Goal: Task Accomplishment & Management: Complete application form

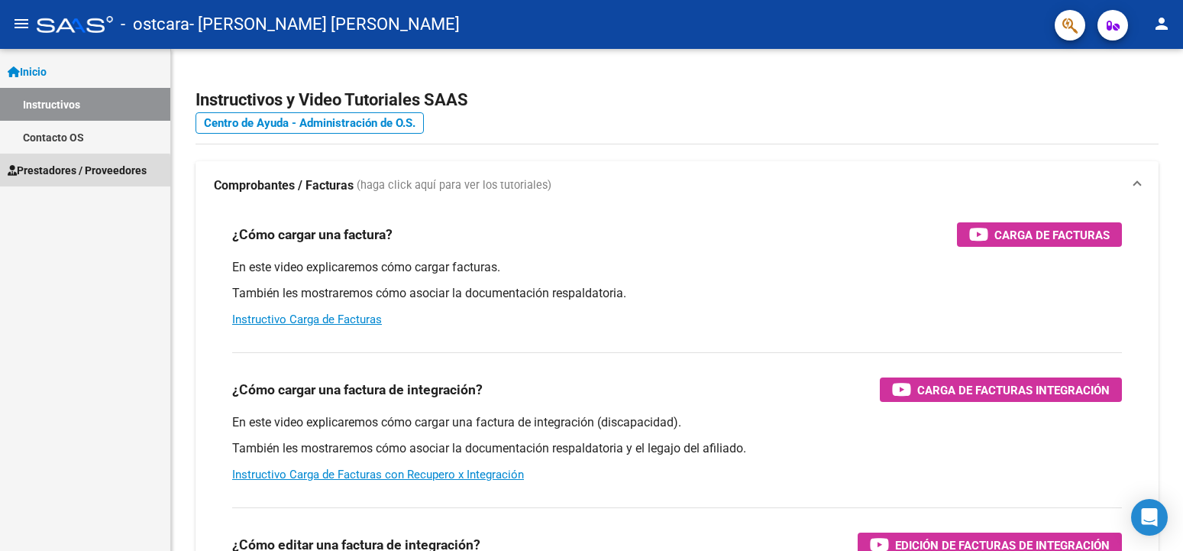
click at [67, 173] on span "Prestadores / Proveedores" at bounding box center [77, 170] width 139 height 17
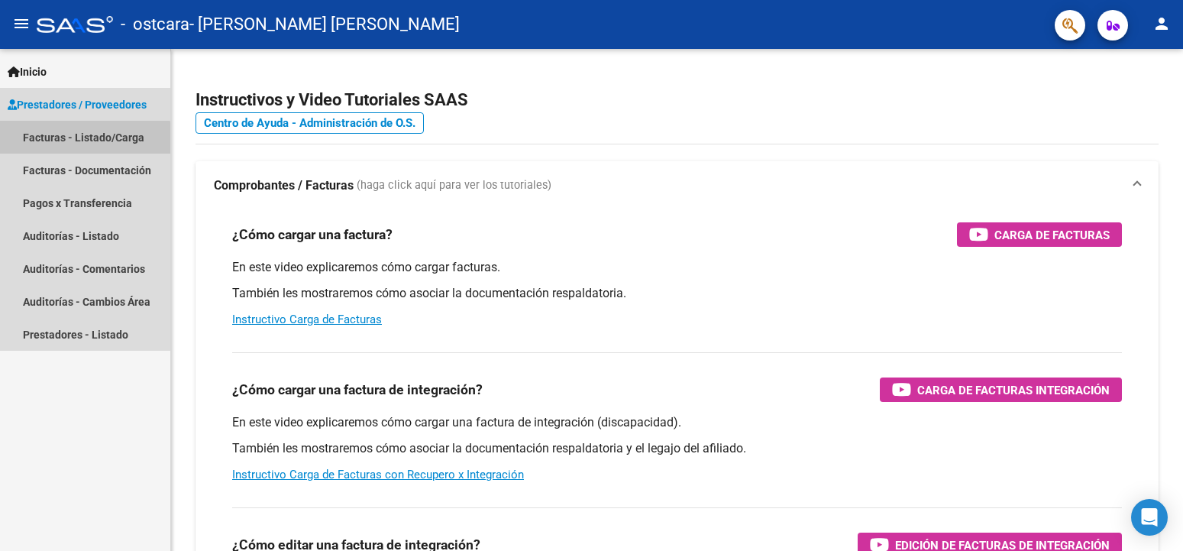
click at [61, 140] on link "Facturas - Listado/Carga" at bounding box center [85, 137] width 170 height 33
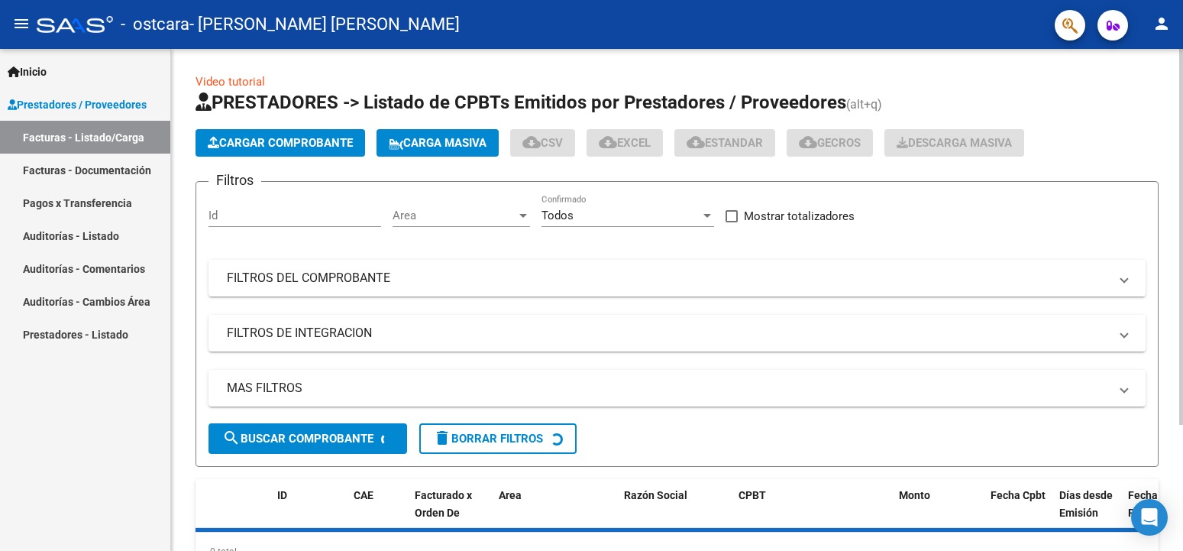
click at [306, 143] on span "Cargar Comprobante" at bounding box center [280, 143] width 145 height 14
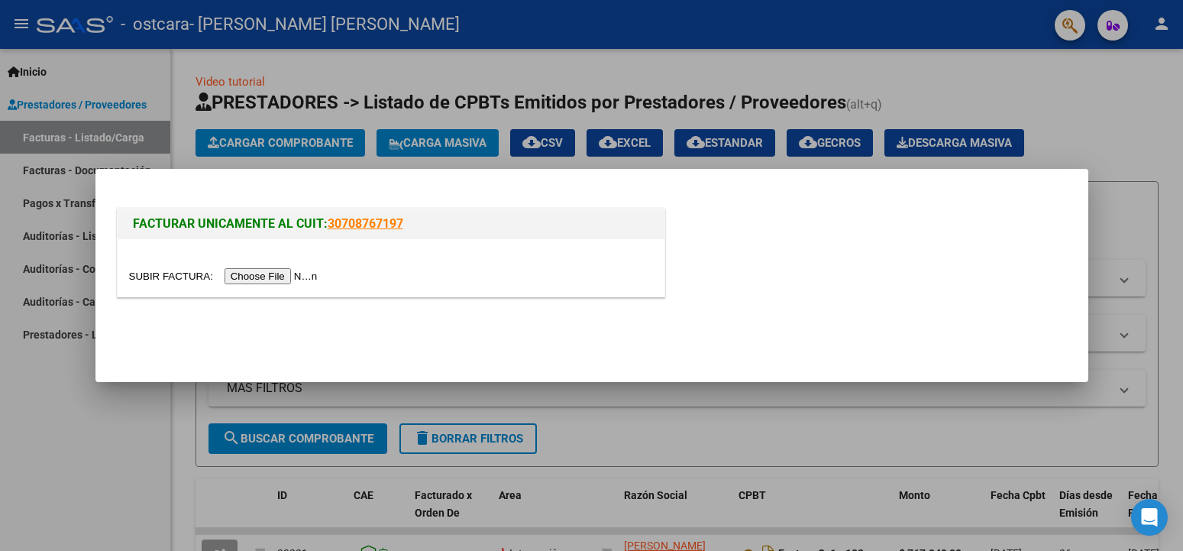
click at [162, 273] on input "file" at bounding box center [225, 276] width 193 height 16
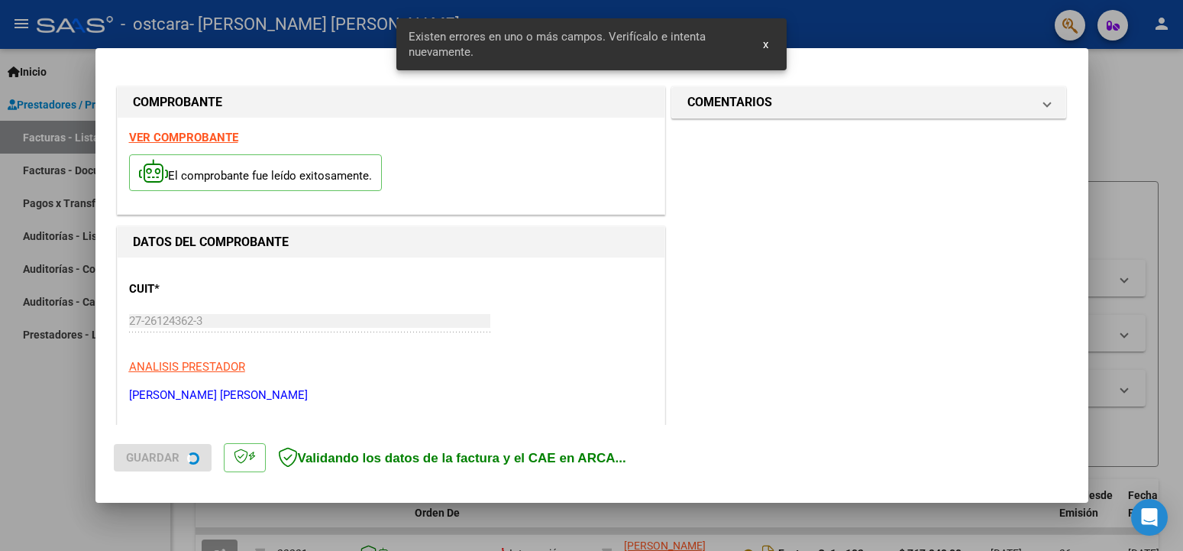
scroll to position [338, 0]
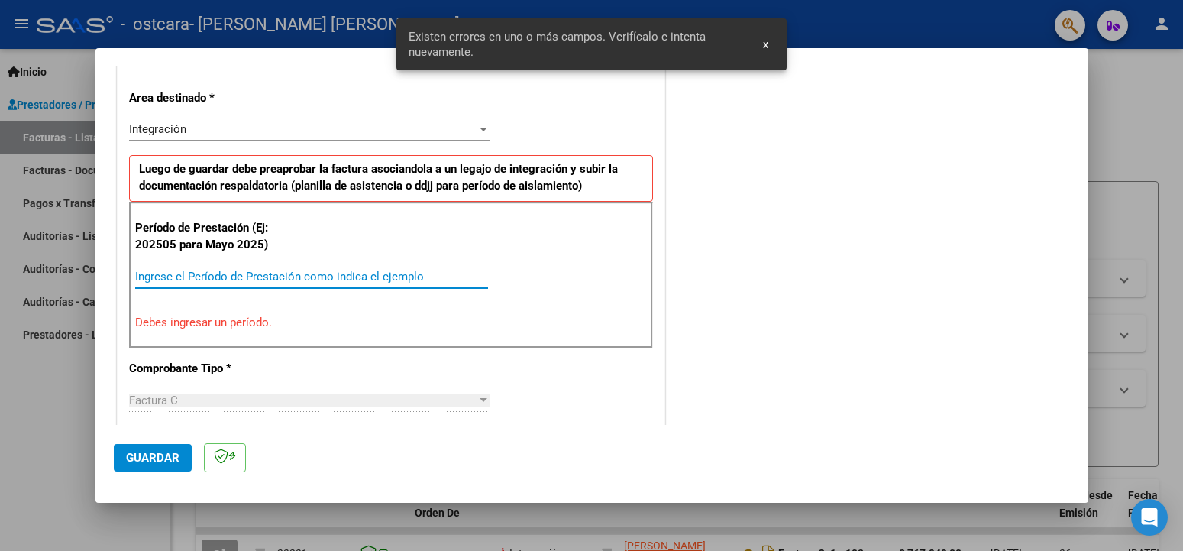
click at [215, 277] on input "Ingrese el Período de Prestación como indica el ejemplo" at bounding box center [311, 277] width 353 height 14
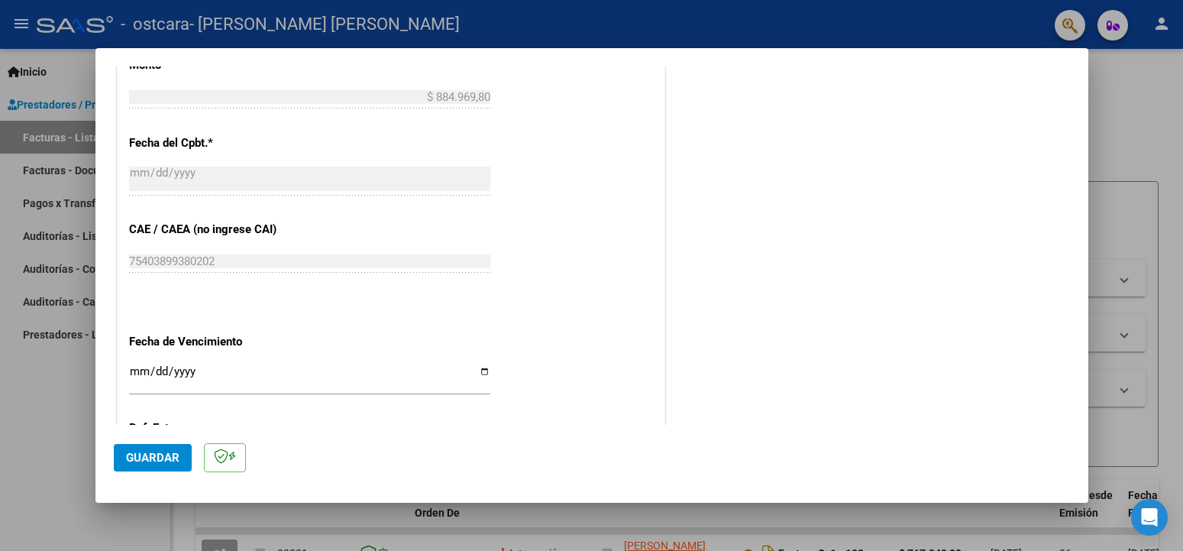
scroll to position [915, 0]
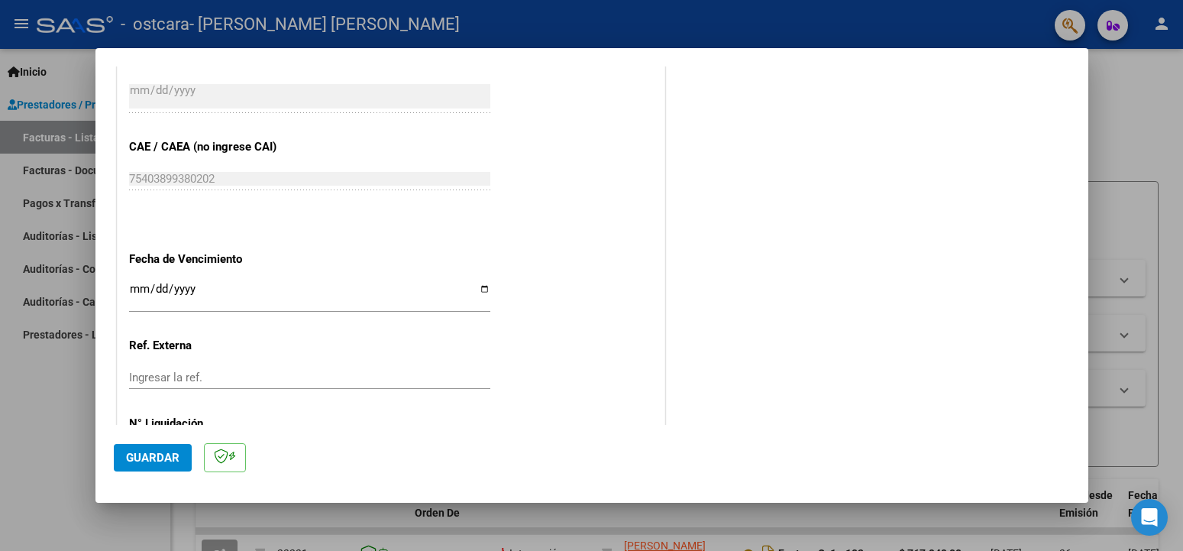
type input "202509"
click at [478, 283] on input "Ingresar la fecha" at bounding box center [309, 295] width 361 height 24
type input "[DATE]"
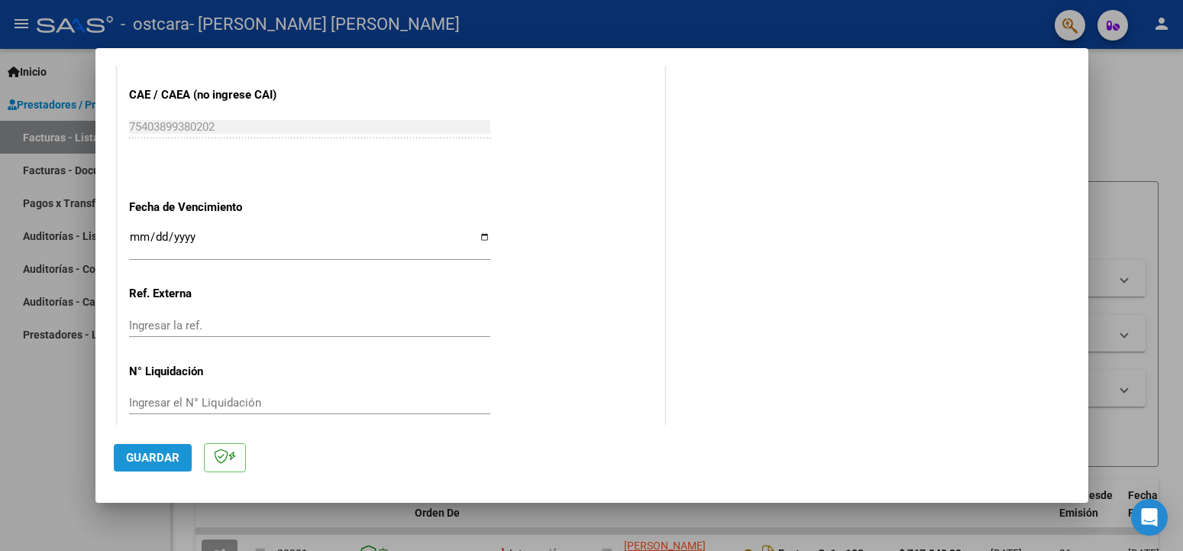
click at [160, 458] on span "Guardar" at bounding box center [152, 458] width 53 height 14
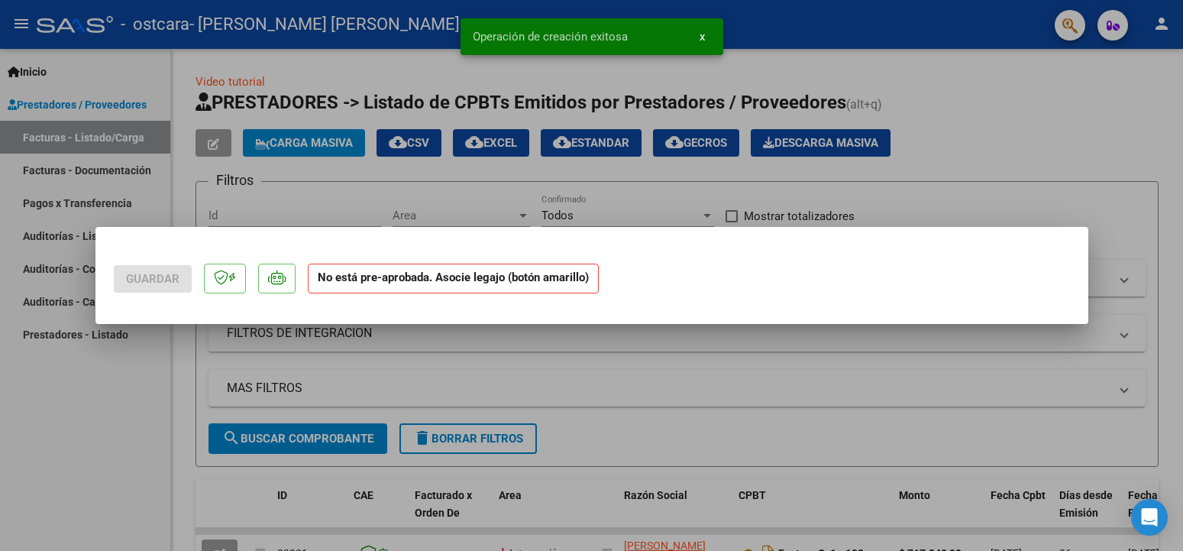
scroll to position [0, 0]
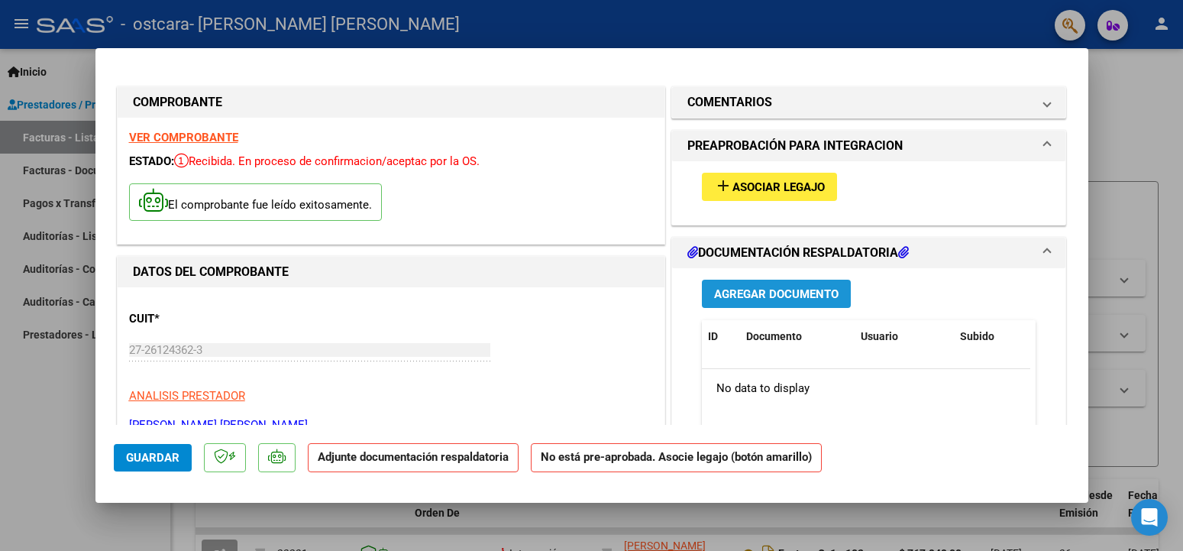
click at [778, 296] on span "Agregar Documento" at bounding box center [776, 294] width 125 height 14
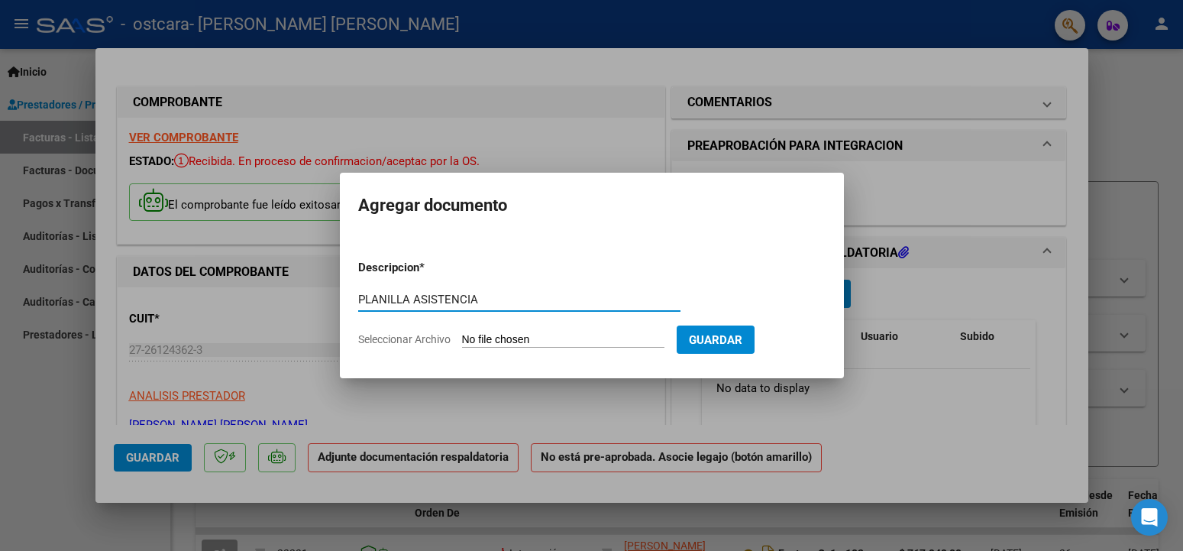
type input "PLANILLA ASISTENCIA"
click at [498, 337] on input "Seleccionar Archivo" at bounding box center [563, 340] width 202 height 15
type input "C:\fakepath\PLANILLA ASISTENCIA.pdf"
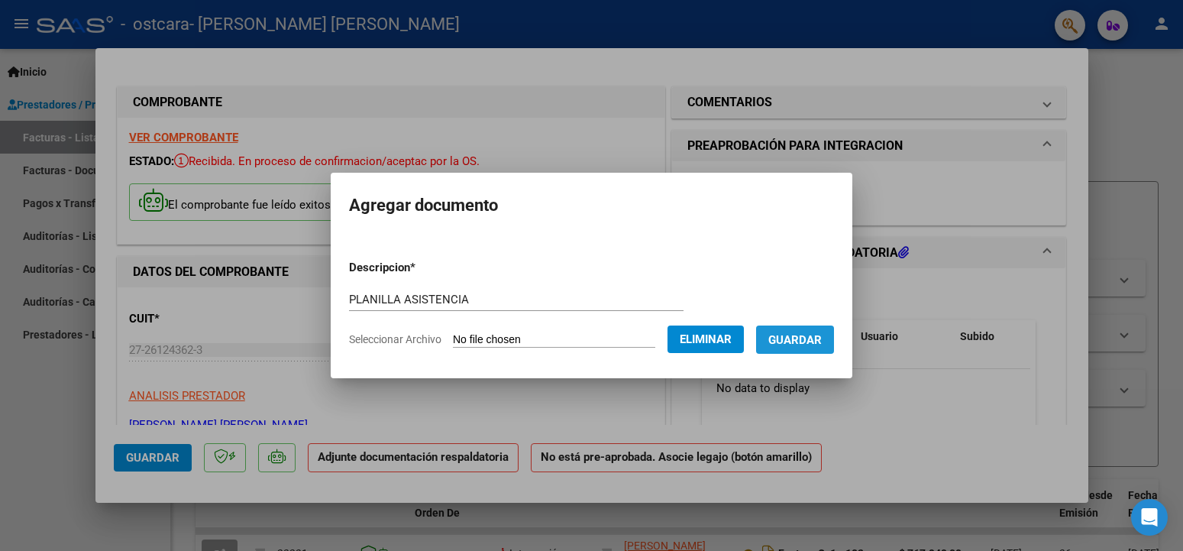
click at [799, 339] on span "Guardar" at bounding box center [795, 340] width 53 height 14
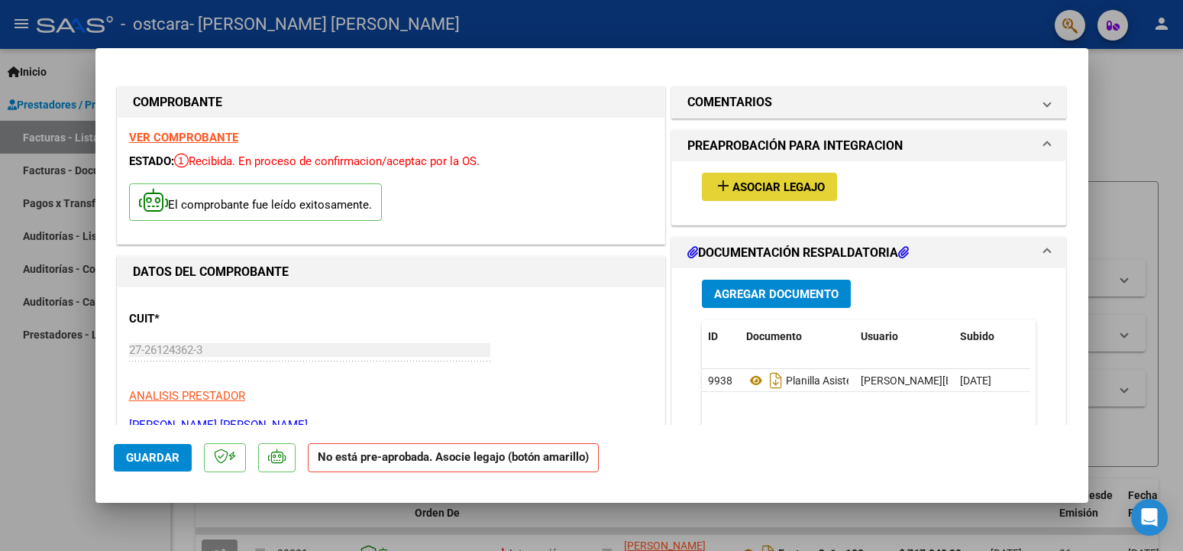
click at [777, 182] on span "Asociar Legajo" at bounding box center [779, 187] width 92 height 14
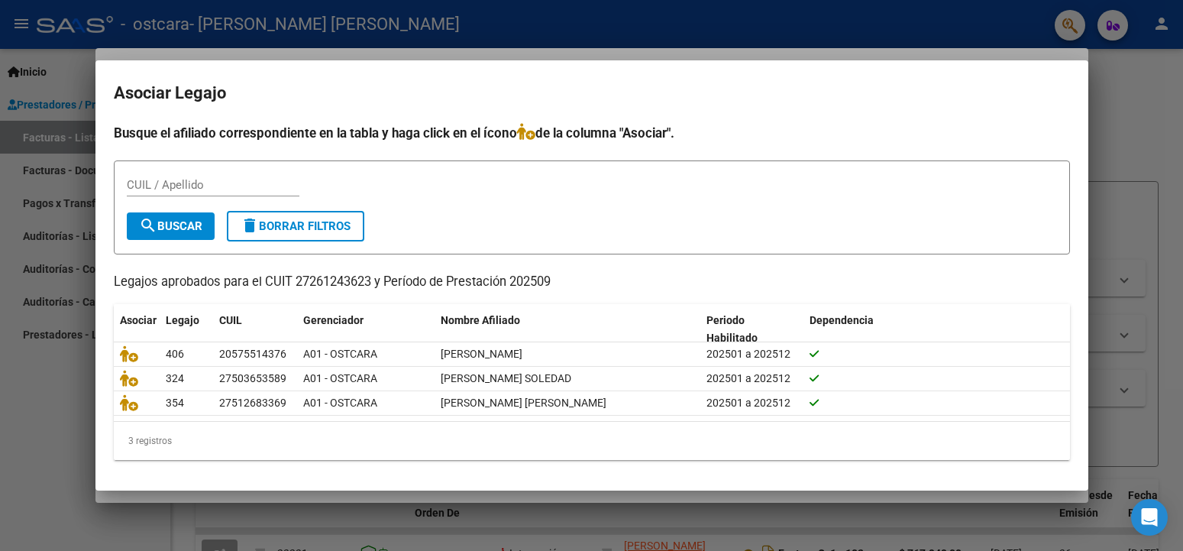
click at [43, 167] on div at bounding box center [591, 275] width 1183 height 551
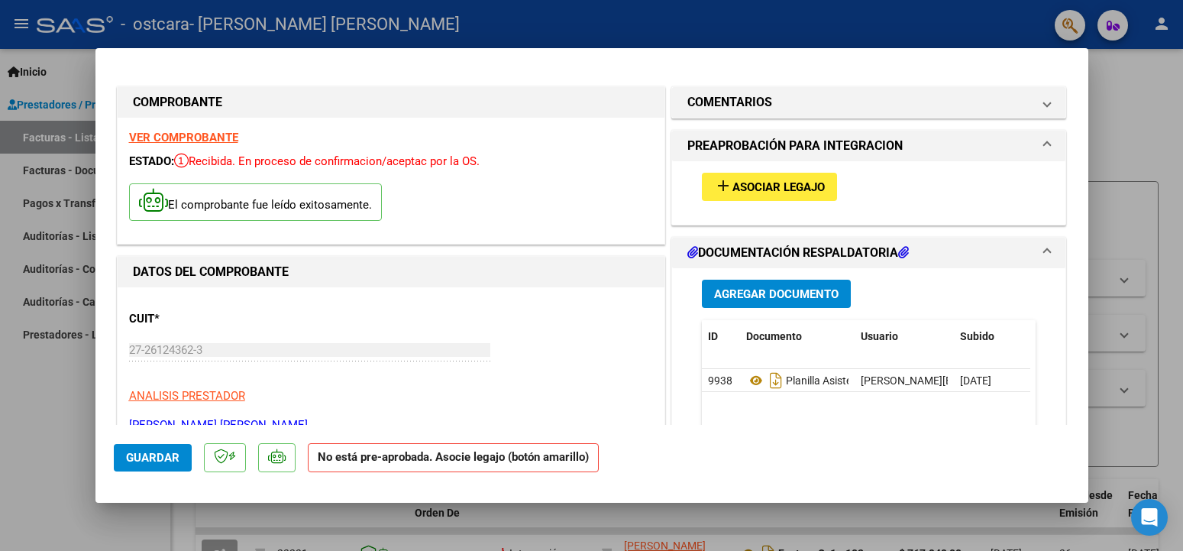
click at [44, 168] on div at bounding box center [591, 275] width 1183 height 551
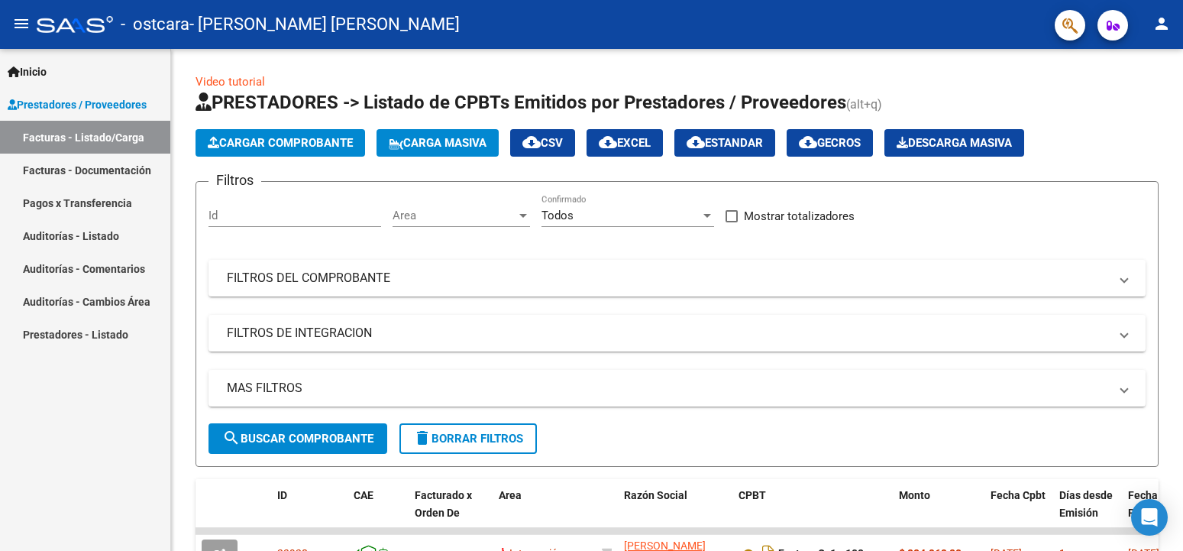
click at [44, 168] on link "Facturas - Documentación" at bounding box center [85, 170] width 170 height 33
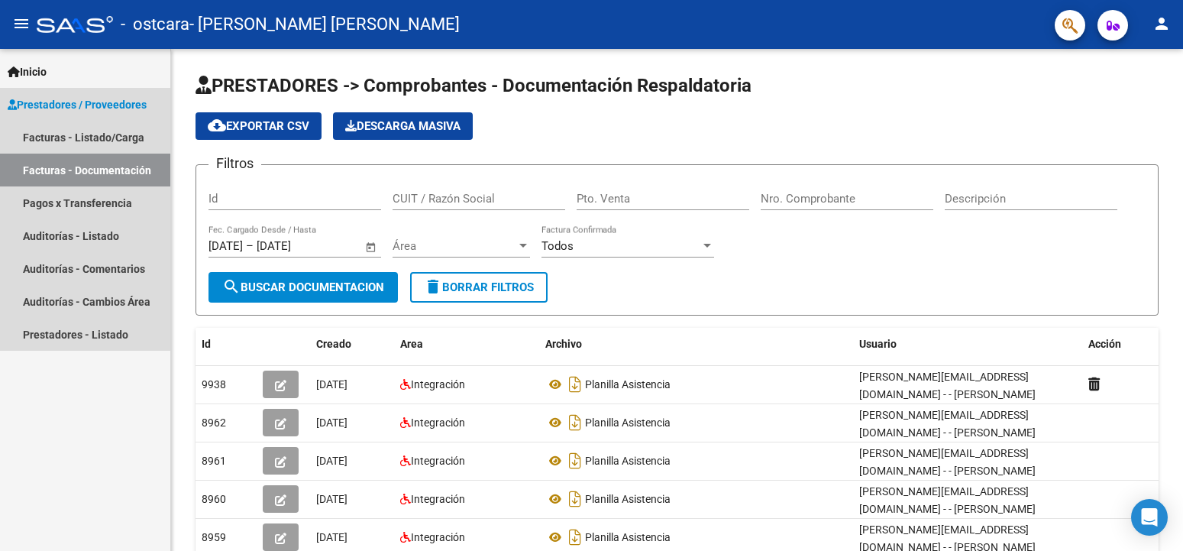
click at [50, 168] on link "Facturas - Documentación" at bounding box center [85, 170] width 170 height 33
click at [50, 166] on link "Facturas - Documentación" at bounding box center [85, 170] width 170 height 33
click at [46, 131] on link "Facturas - Listado/Carga" at bounding box center [85, 137] width 170 height 33
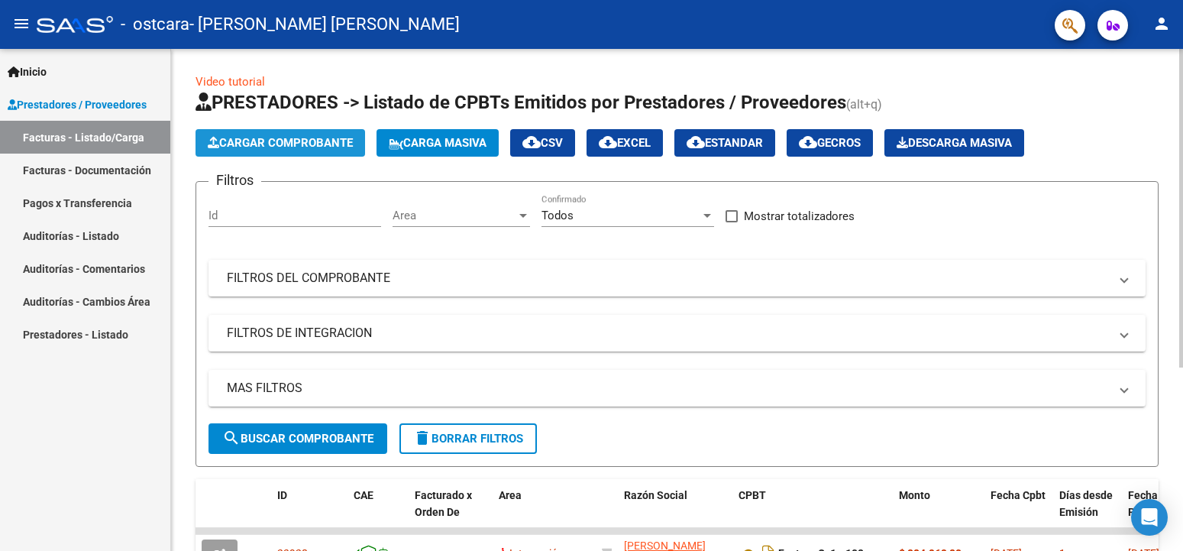
click at [299, 138] on span "Cargar Comprobante" at bounding box center [280, 143] width 145 height 14
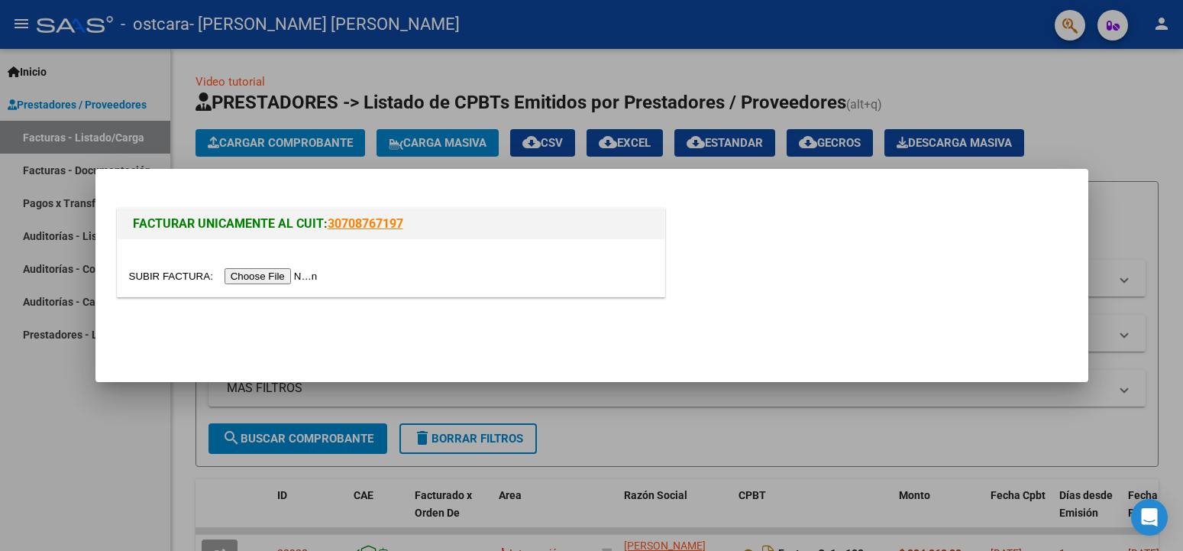
click at [163, 277] on input "file" at bounding box center [225, 276] width 193 height 16
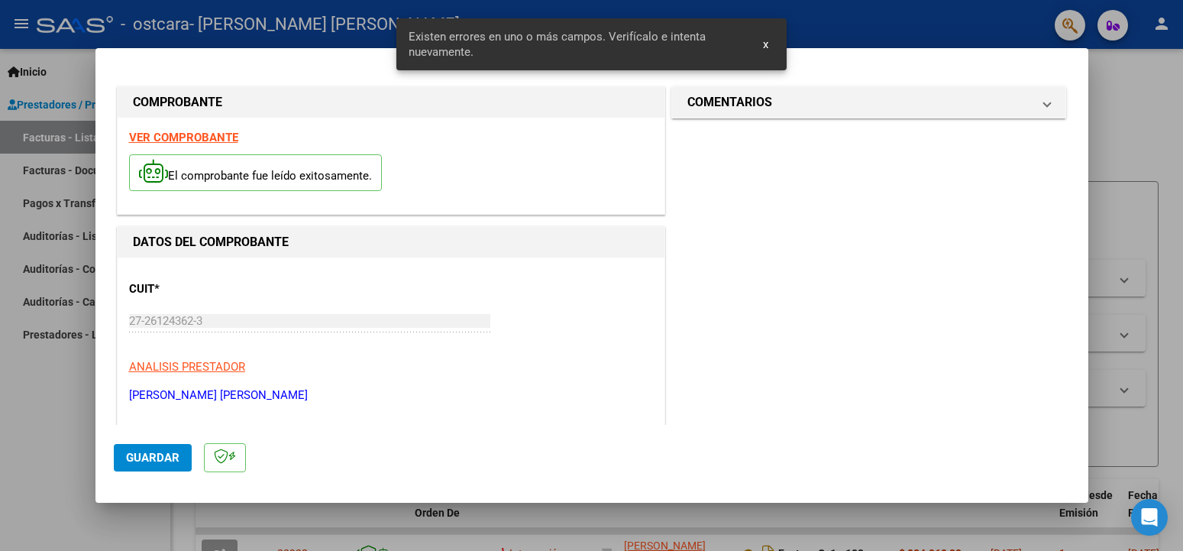
scroll to position [338, 0]
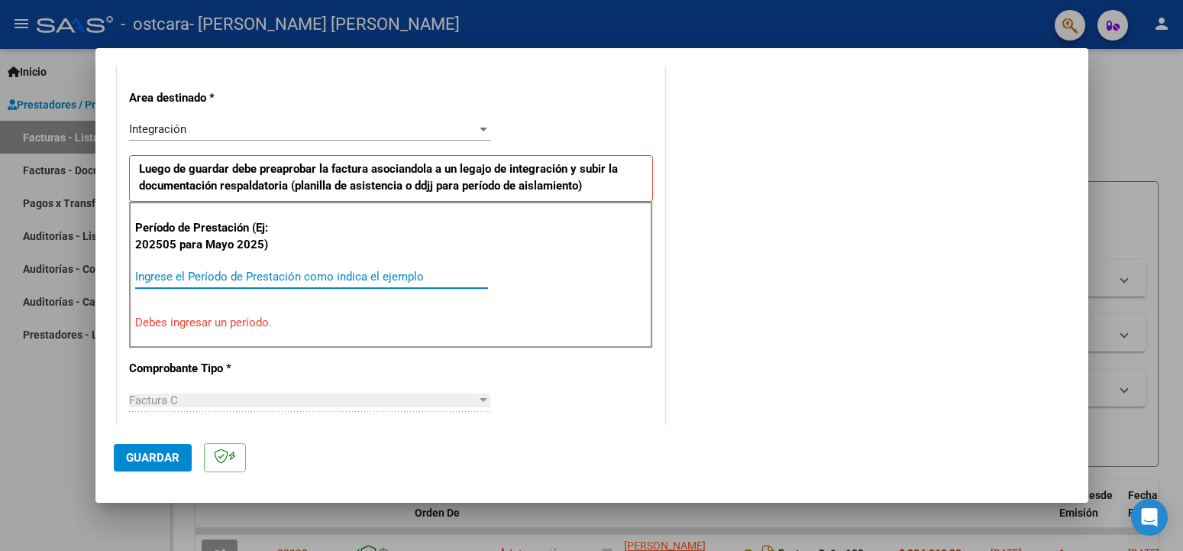
click at [210, 273] on input "Ingrese el Período de Prestación como indica el ejemplo" at bounding box center [311, 277] width 353 height 14
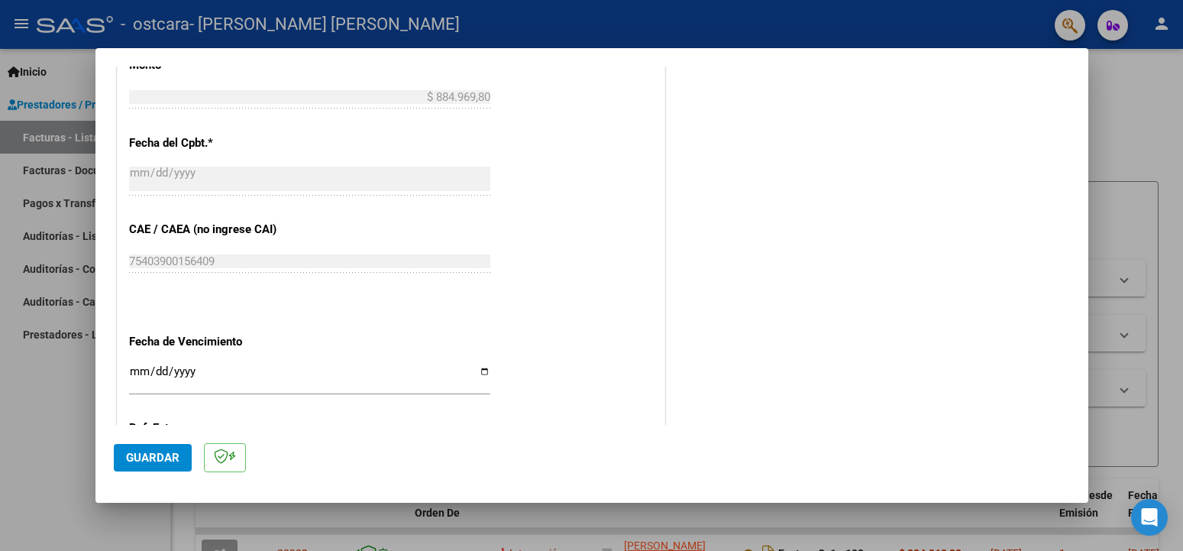
scroll to position [915, 0]
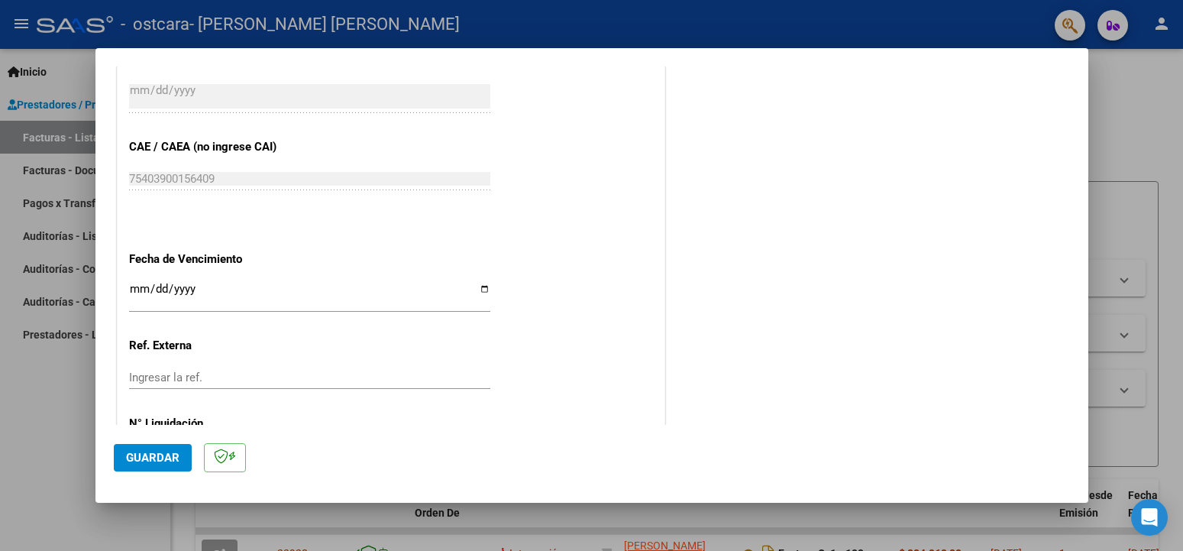
type input "202509"
click at [473, 283] on input "Ingresar la fecha" at bounding box center [309, 295] width 361 height 24
click at [474, 283] on input "Ingresar la fecha" at bounding box center [309, 295] width 361 height 24
type input "[DATE]"
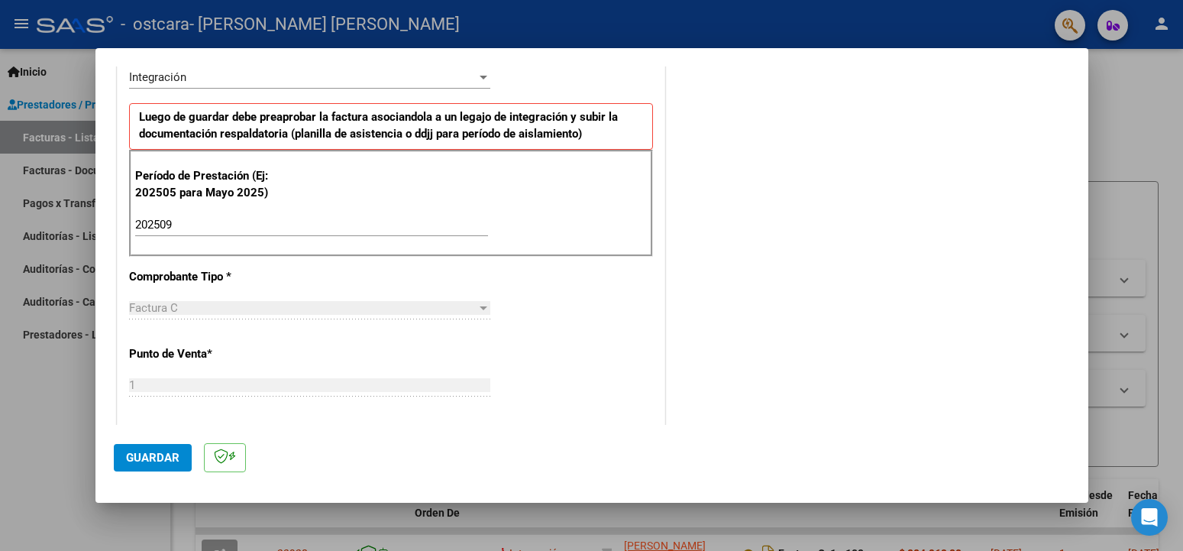
scroll to position [555, 0]
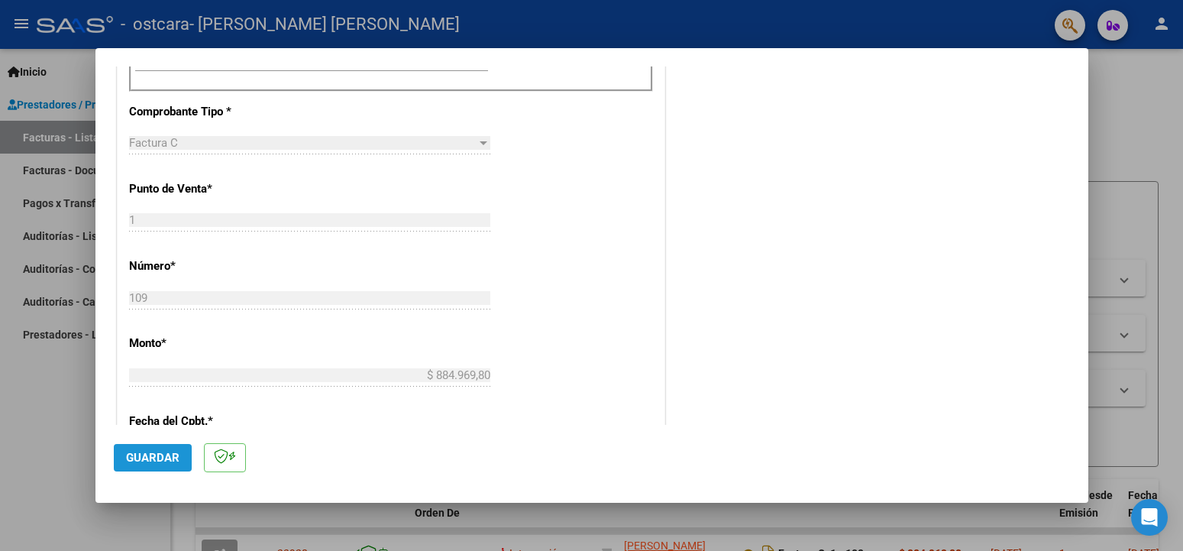
click at [167, 459] on span "Guardar" at bounding box center [152, 458] width 53 height 14
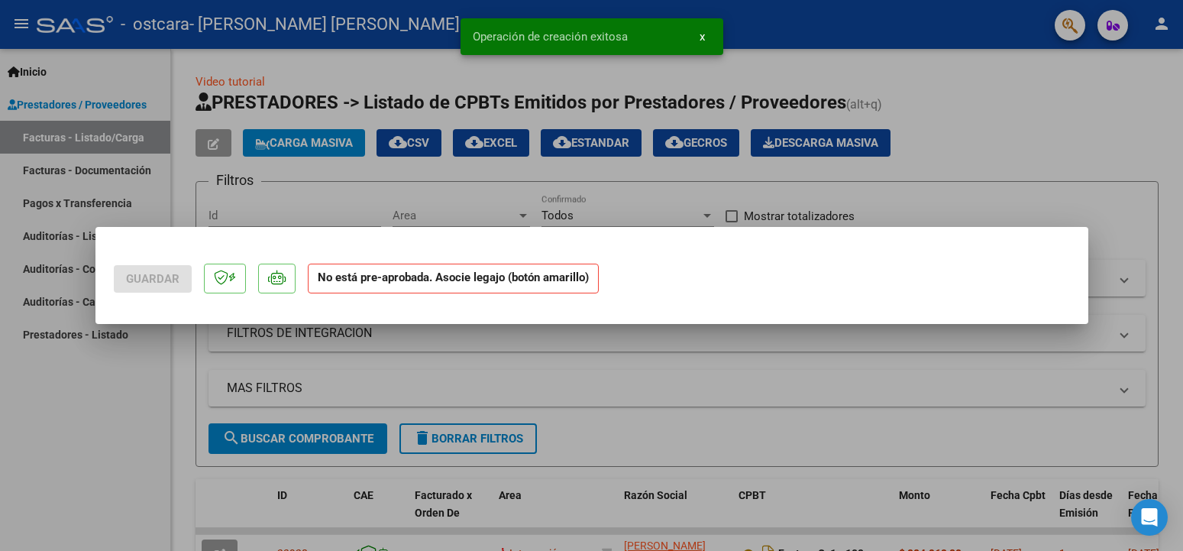
scroll to position [0, 0]
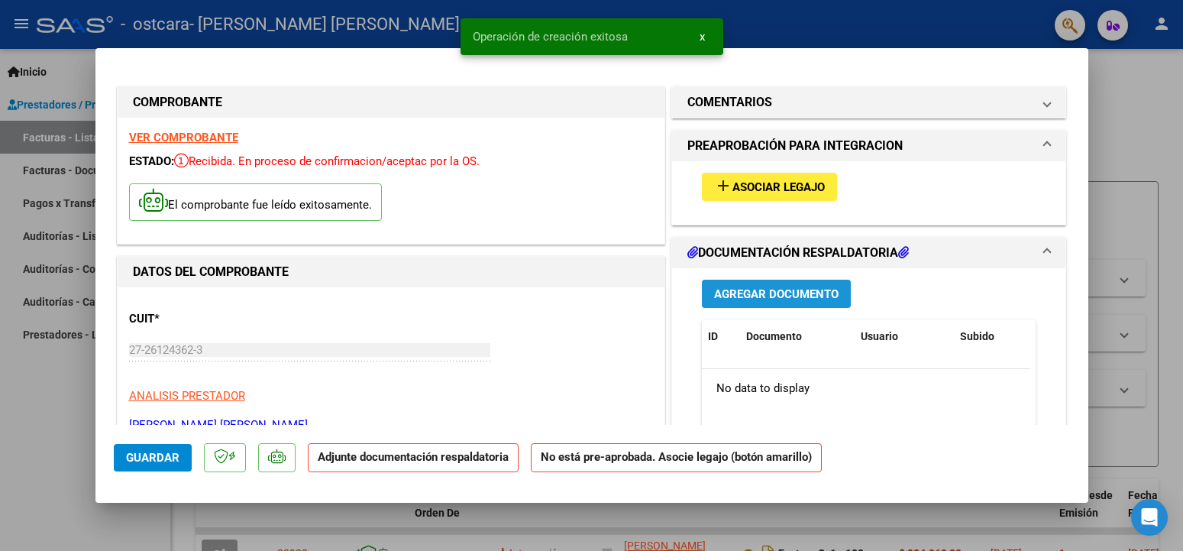
click at [756, 294] on span "Agregar Documento" at bounding box center [776, 294] width 125 height 14
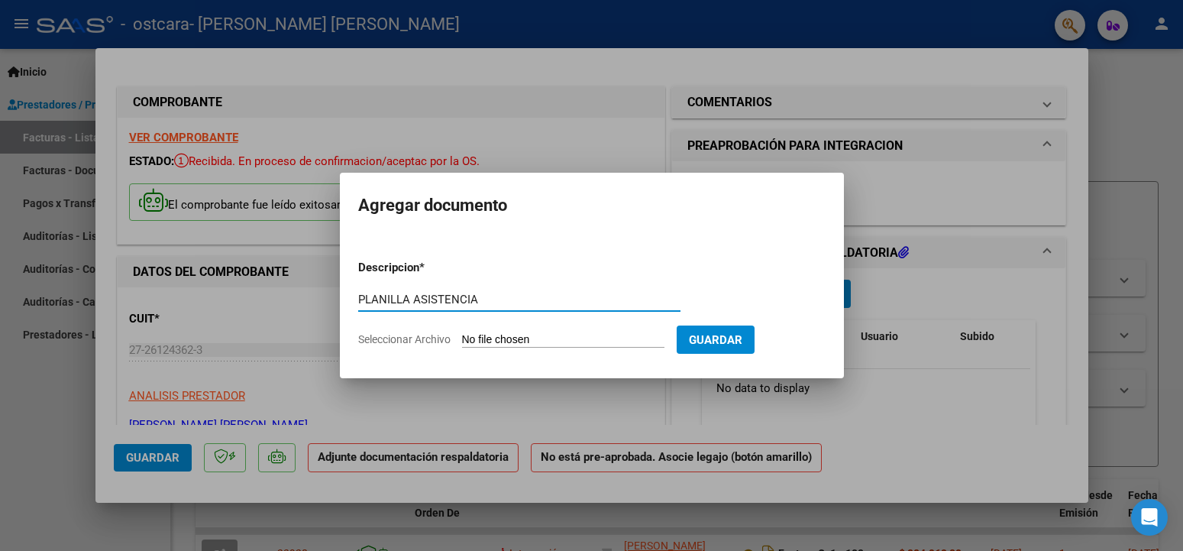
type input "PLANILLA ASISTENCIA"
click at [478, 343] on input "Seleccionar Archivo" at bounding box center [563, 340] width 202 height 15
type input "C:\fakepath\PLANILLA ASISTENCIA CEMEFI.pdf"
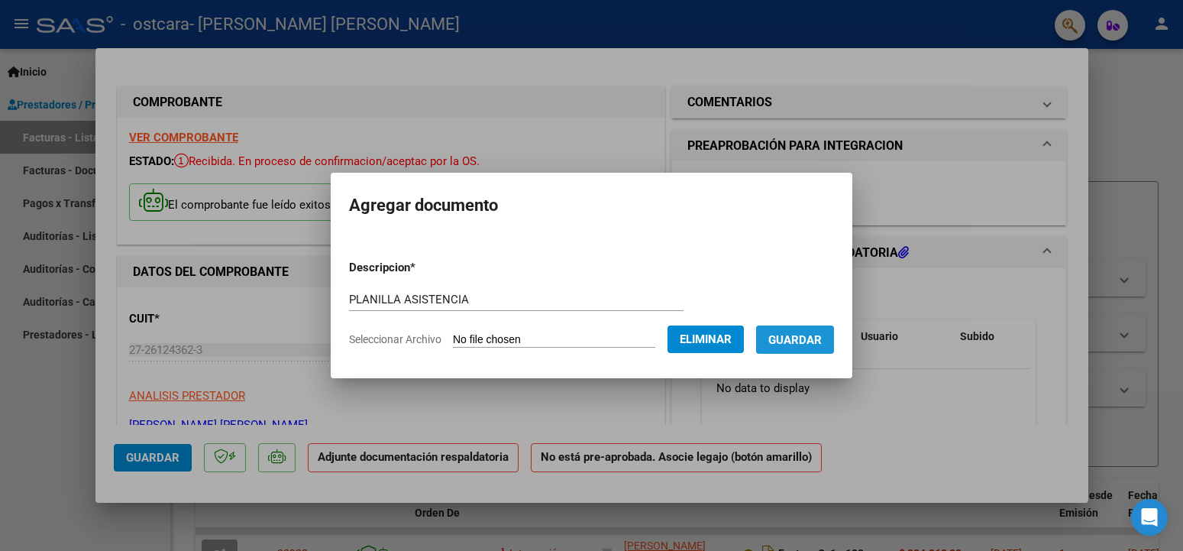
click at [806, 340] on span "Guardar" at bounding box center [795, 340] width 53 height 14
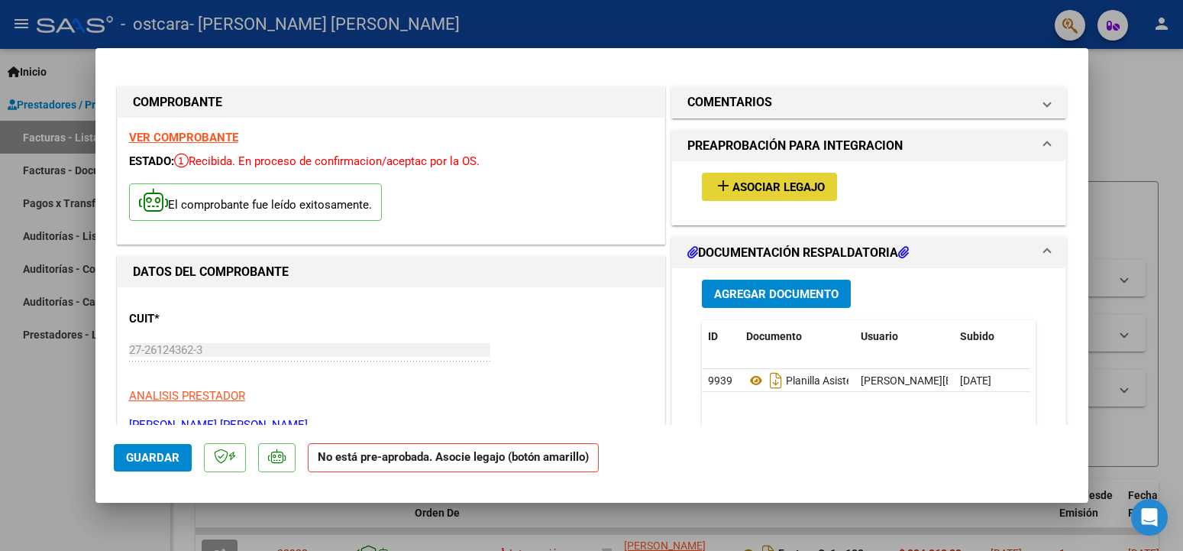
click at [788, 186] on span "Asociar Legajo" at bounding box center [779, 187] width 92 height 14
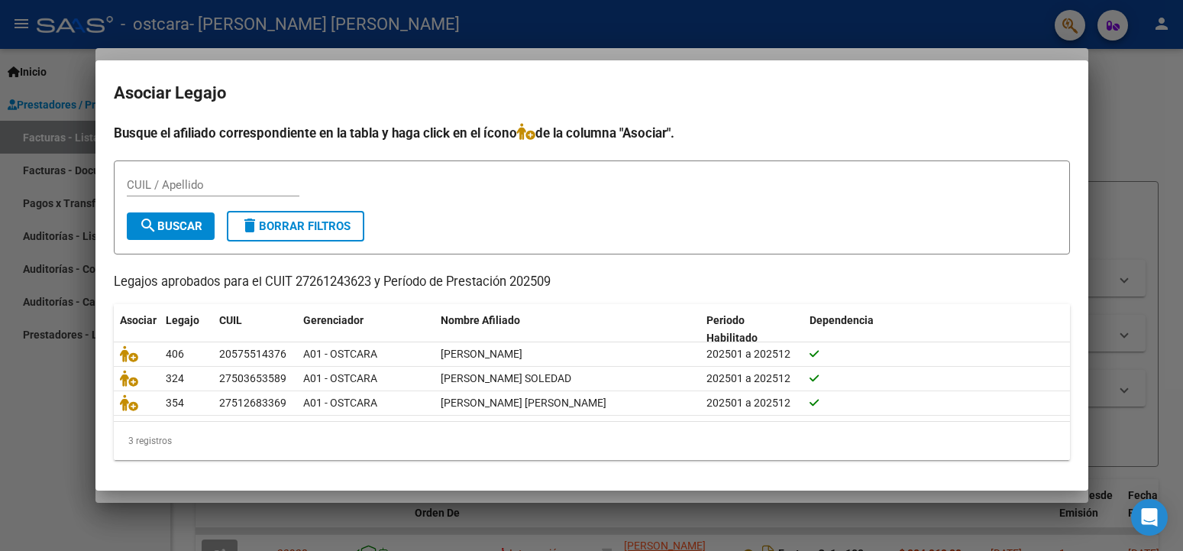
click at [44, 140] on div at bounding box center [591, 275] width 1183 height 551
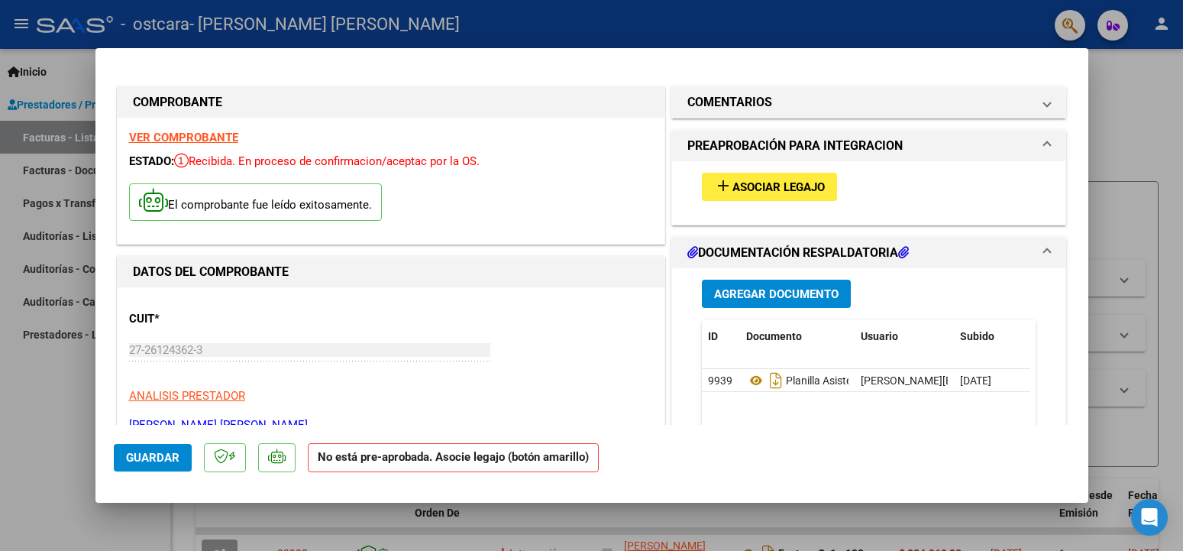
click at [37, 138] on div at bounding box center [591, 275] width 1183 height 551
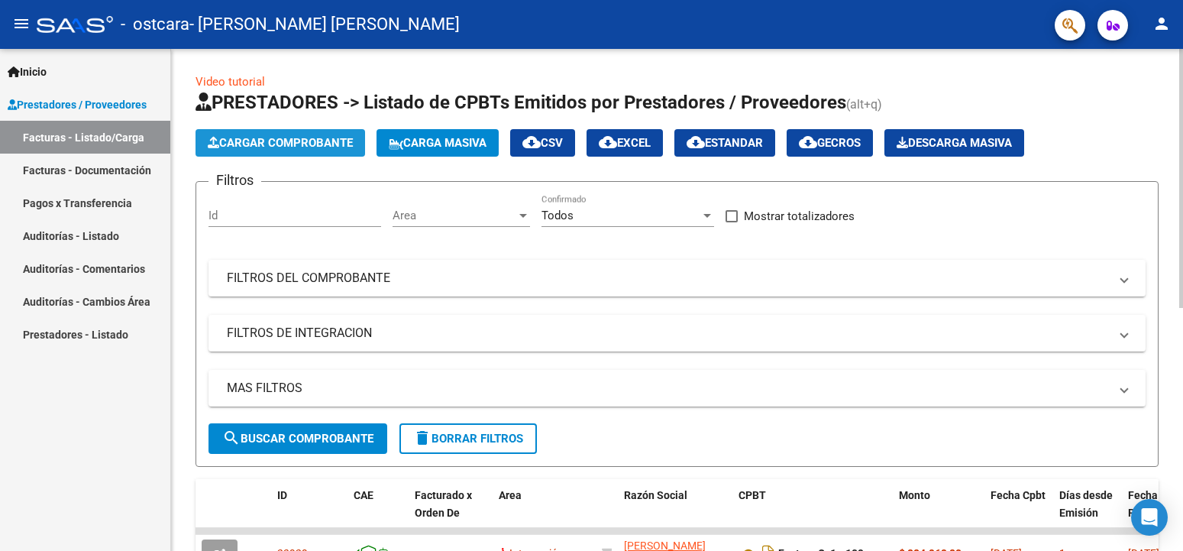
click at [261, 142] on span "Cargar Comprobante" at bounding box center [280, 143] width 145 height 14
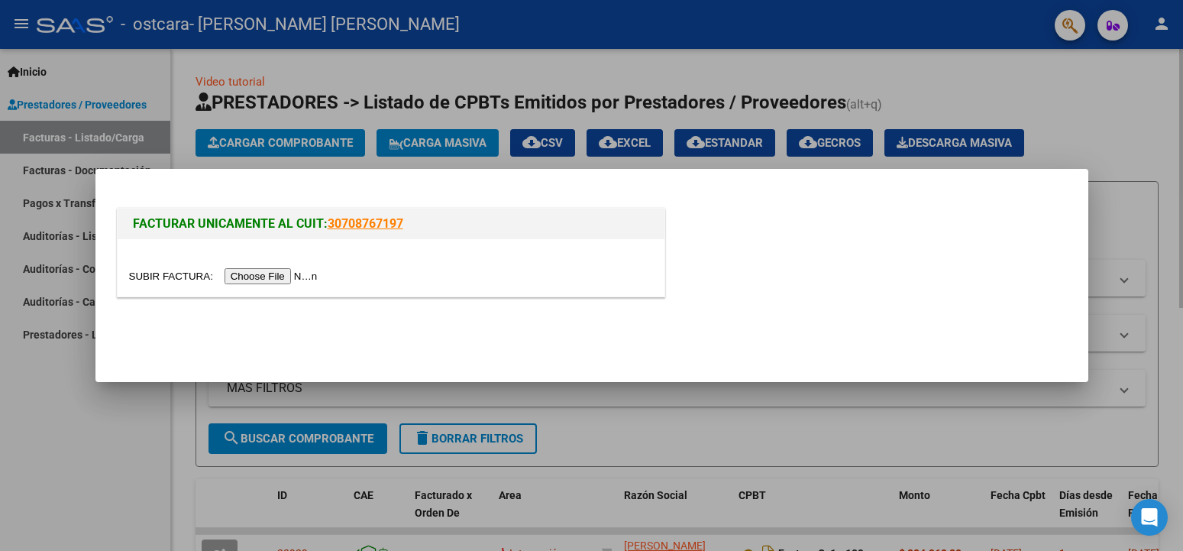
click at [261, 142] on div at bounding box center [591, 275] width 1183 height 551
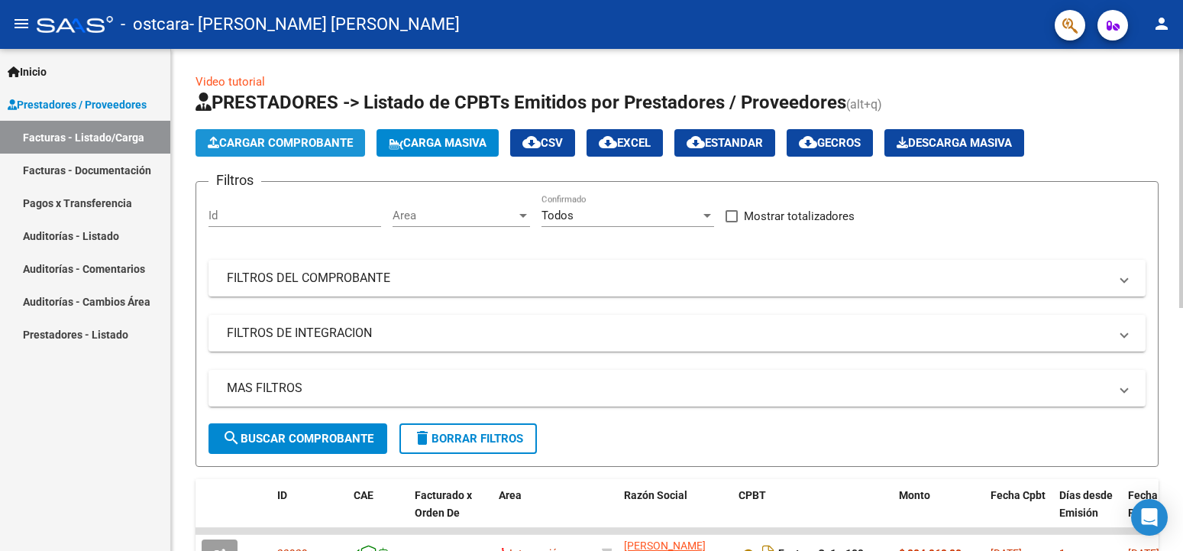
click at [279, 141] on span "Cargar Comprobante" at bounding box center [280, 143] width 145 height 14
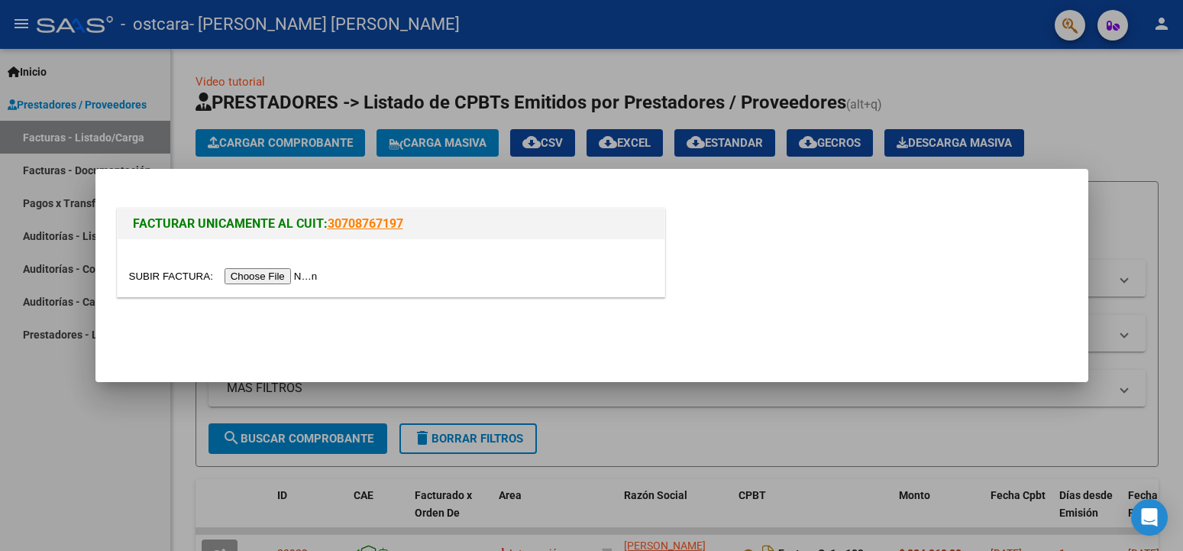
click at [163, 274] on input "file" at bounding box center [225, 276] width 193 height 16
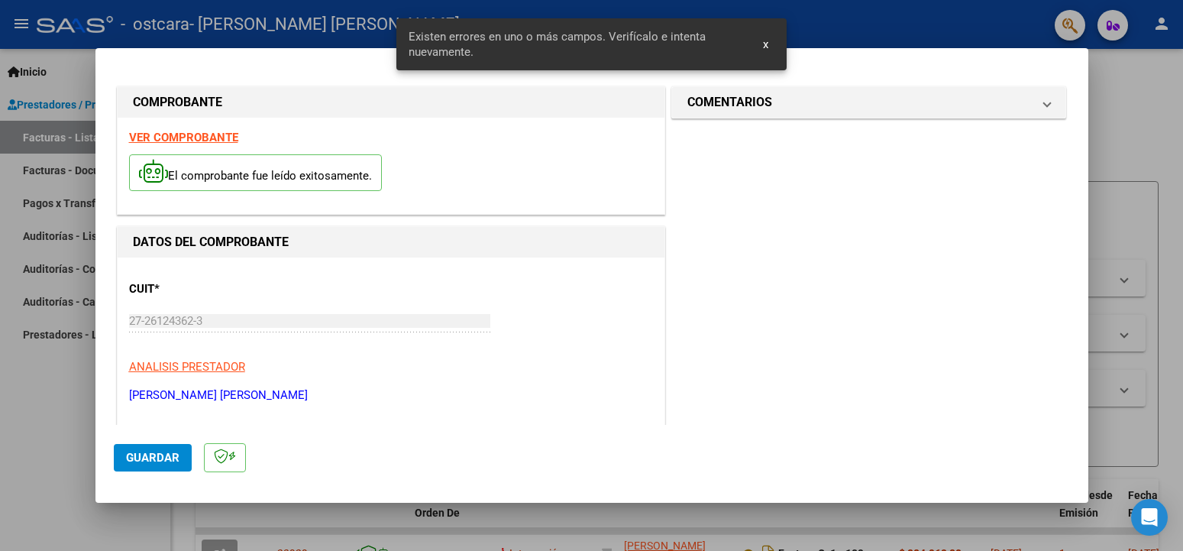
scroll to position [338, 0]
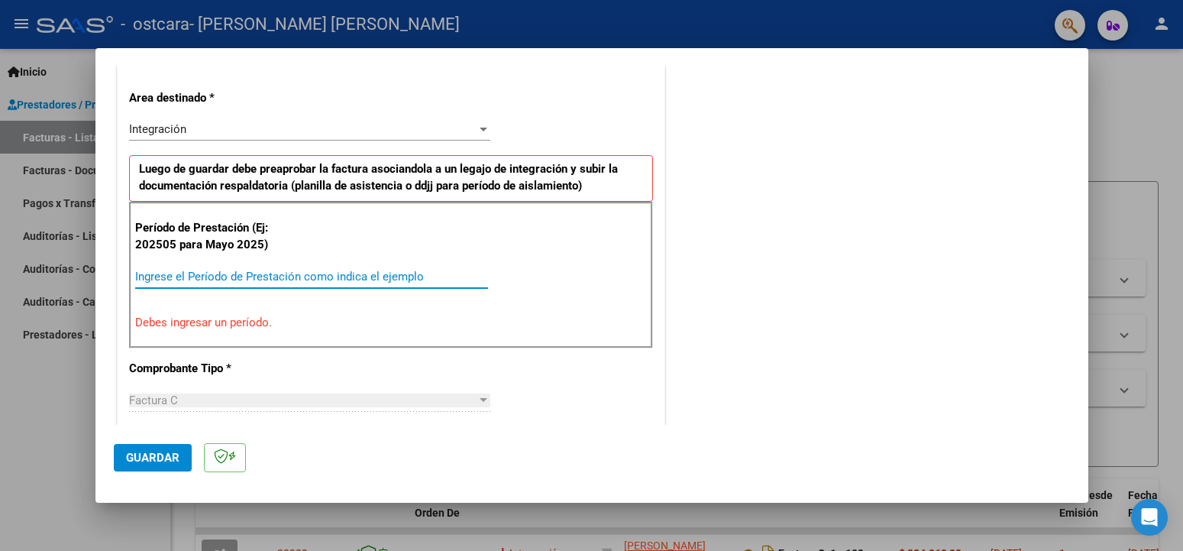
click at [184, 273] on input "Ingrese el Período de Prestación como indica el ejemplo" at bounding box center [311, 277] width 353 height 14
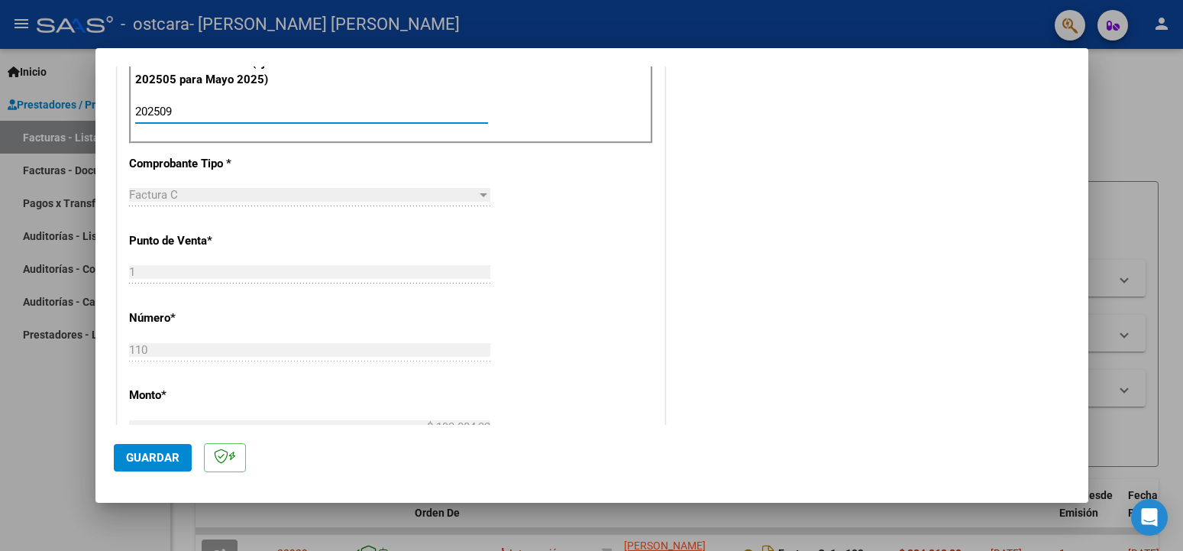
scroll to position [585, 0]
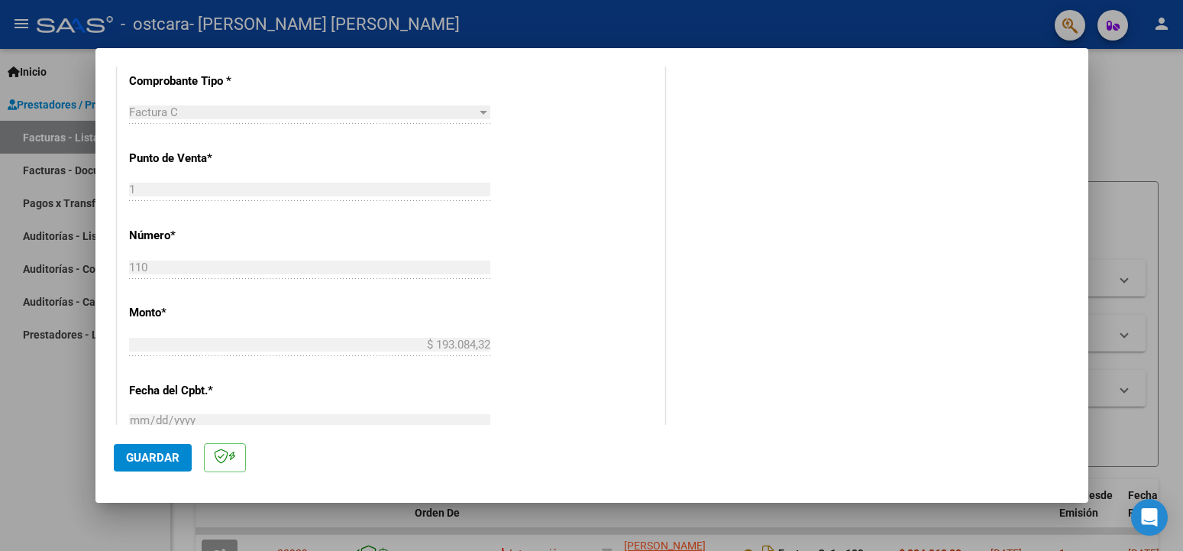
type input "202509"
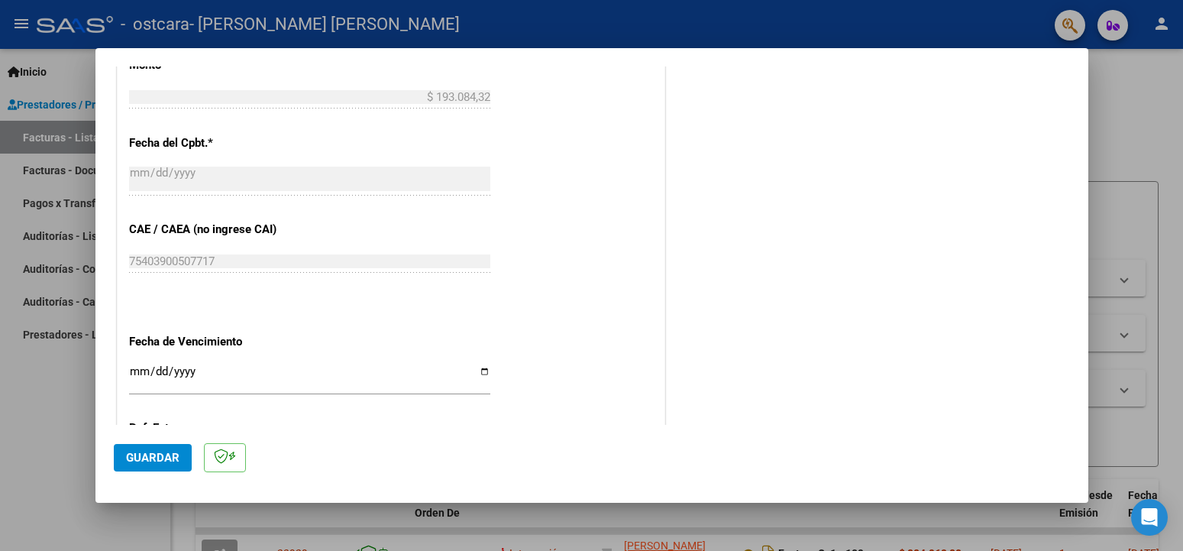
scroll to position [915, 0]
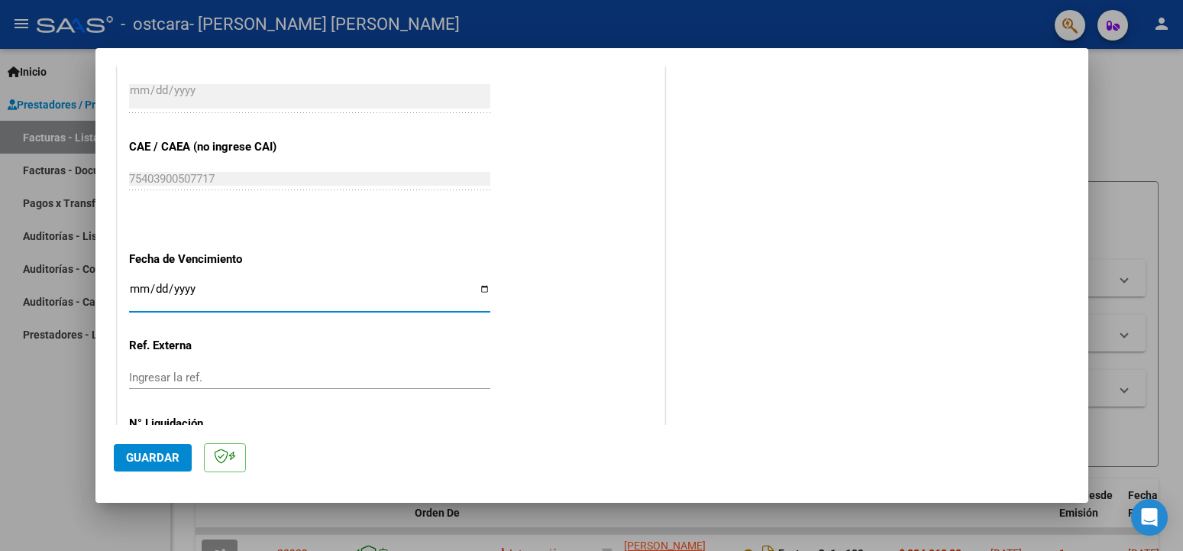
click at [474, 283] on input "Ingresar la fecha" at bounding box center [309, 295] width 361 height 24
type input "[DATE]"
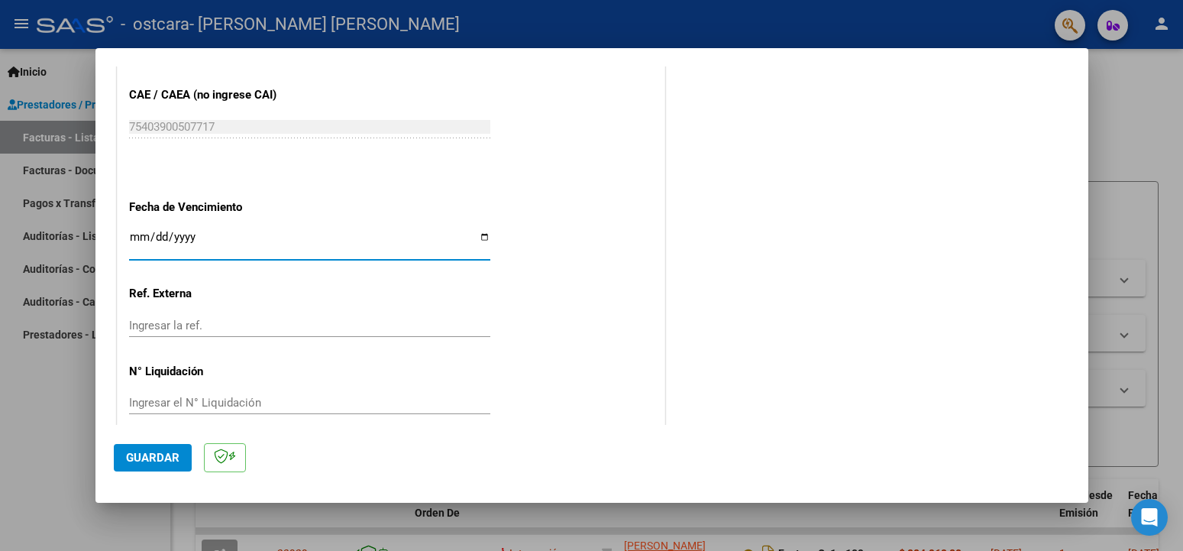
scroll to position [802, 0]
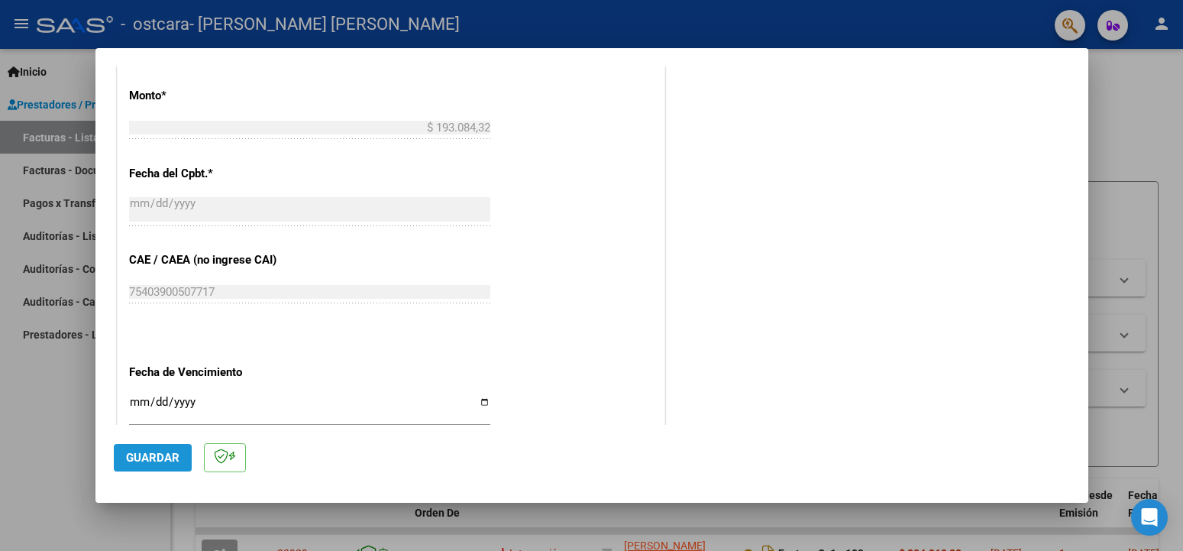
click at [145, 457] on span "Guardar" at bounding box center [152, 458] width 53 height 14
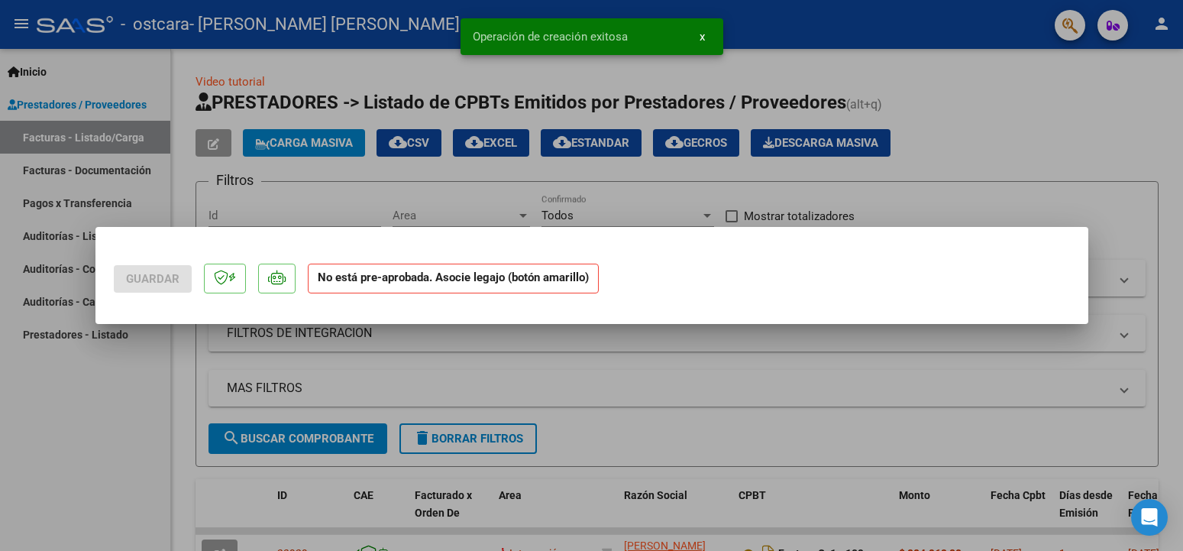
scroll to position [0, 0]
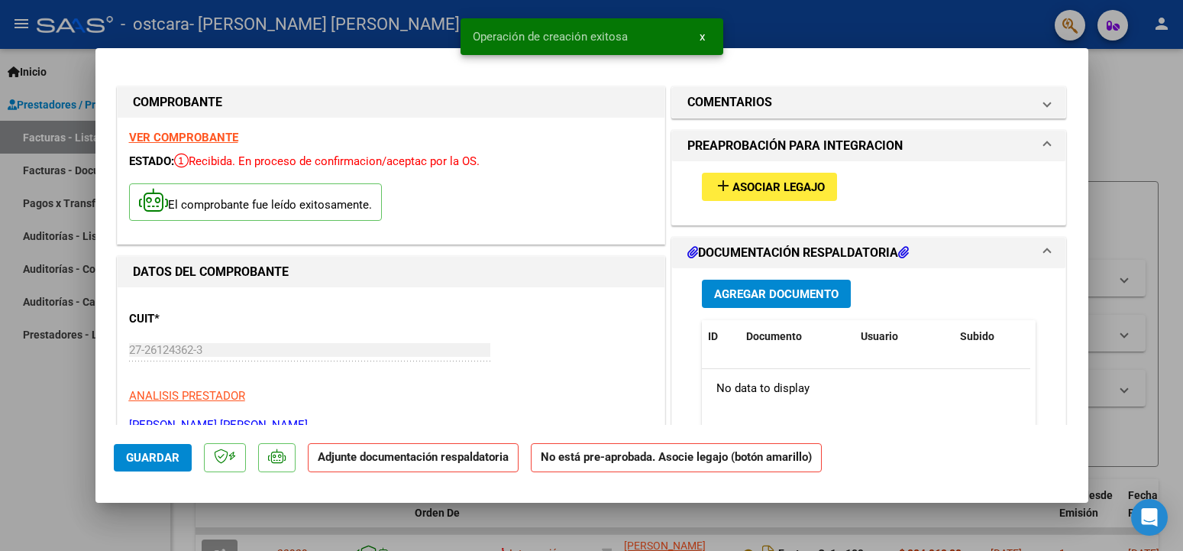
click at [781, 299] on span "Agregar Documento" at bounding box center [776, 294] width 125 height 14
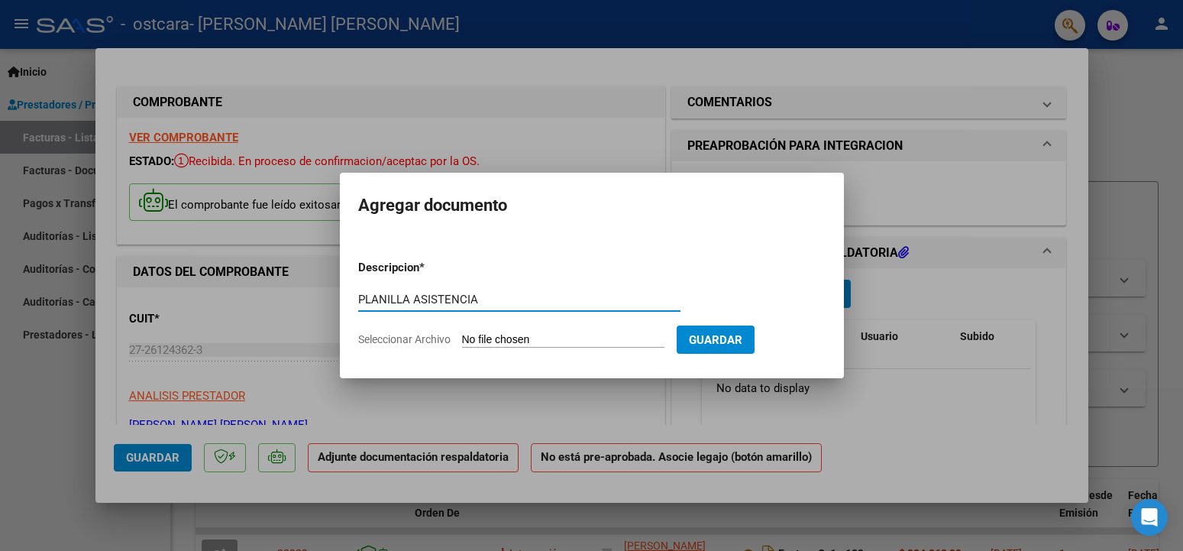
type input "PLANILLA ASISTENCIA"
click at [502, 342] on input "Seleccionar Archivo" at bounding box center [563, 340] width 202 height 15
type input "C:\fakepath\PLANILLA ASISTENCIA IDEAS.pdf"
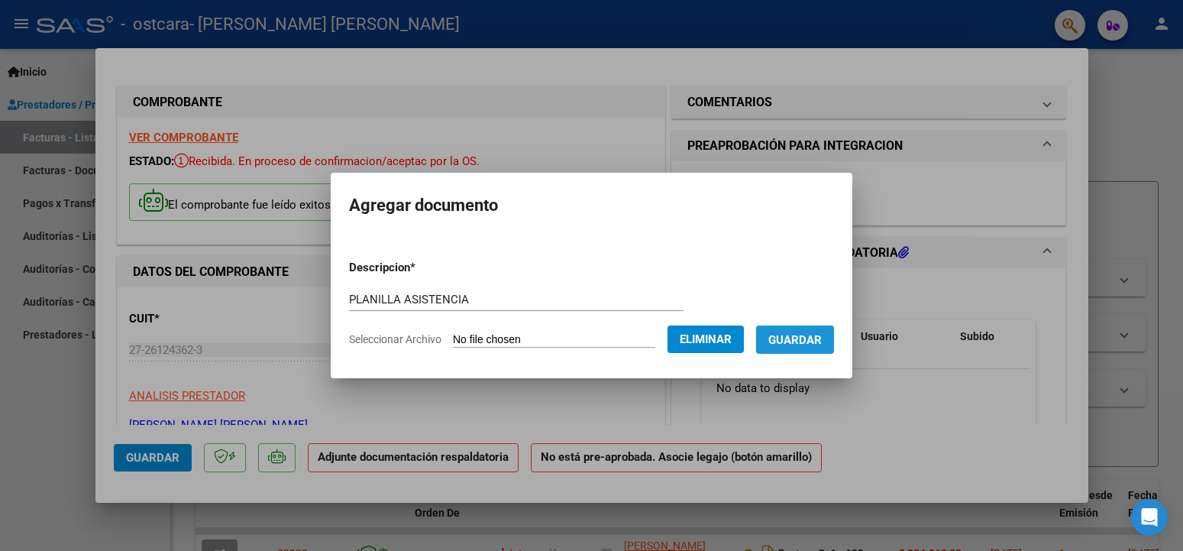
click at [814, 340] on span "Guardar" at bounding box center [795, 340] width 53 height 14
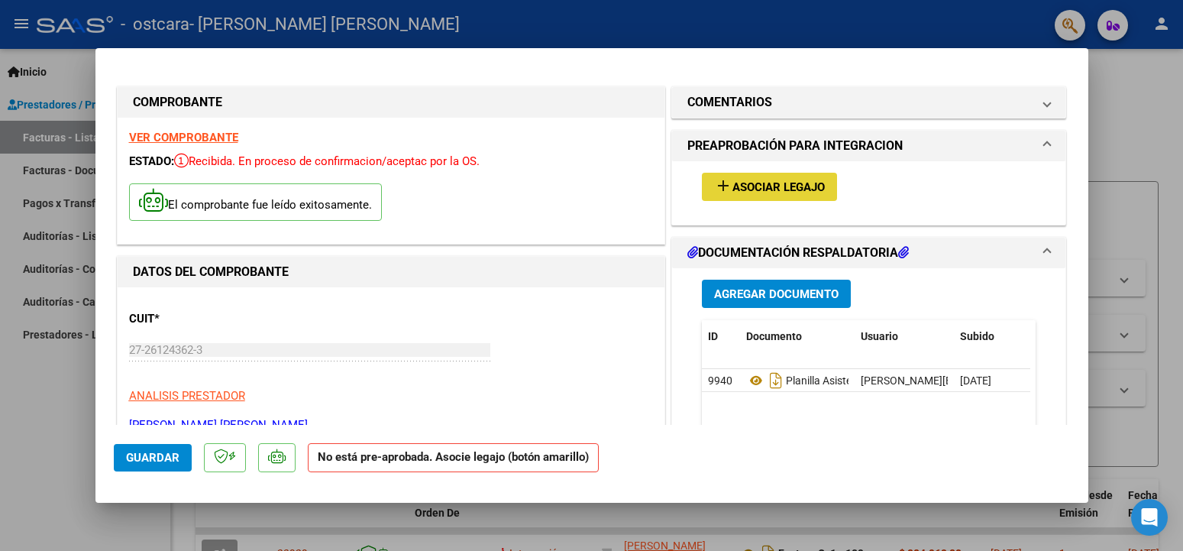
click at [762, 187] on span "Asociar Legajo" at bounding box center [779, 187] width 92 height 14
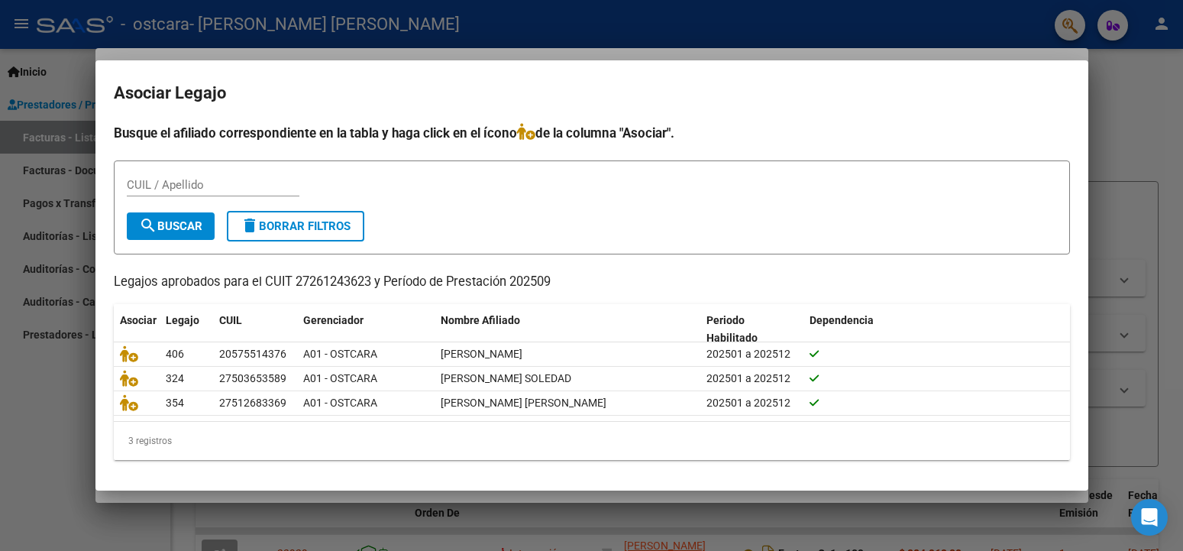
click at [47, 137] on div at bounding box center [591, 275] width 1183 height 551
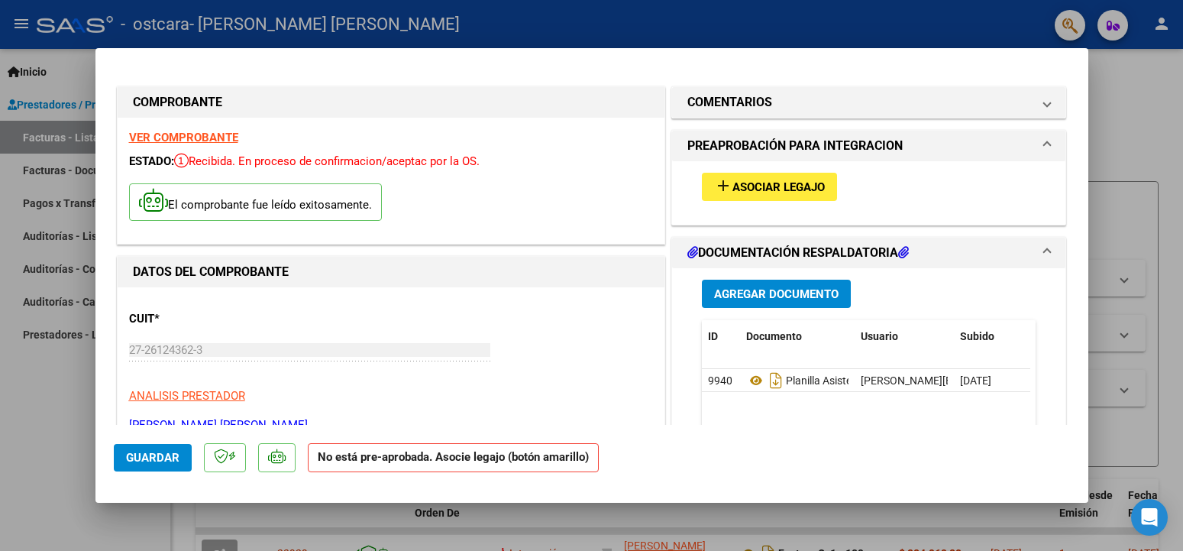
click at [47, 137] on div at bounding box center [591, 275] width 1183 height 551
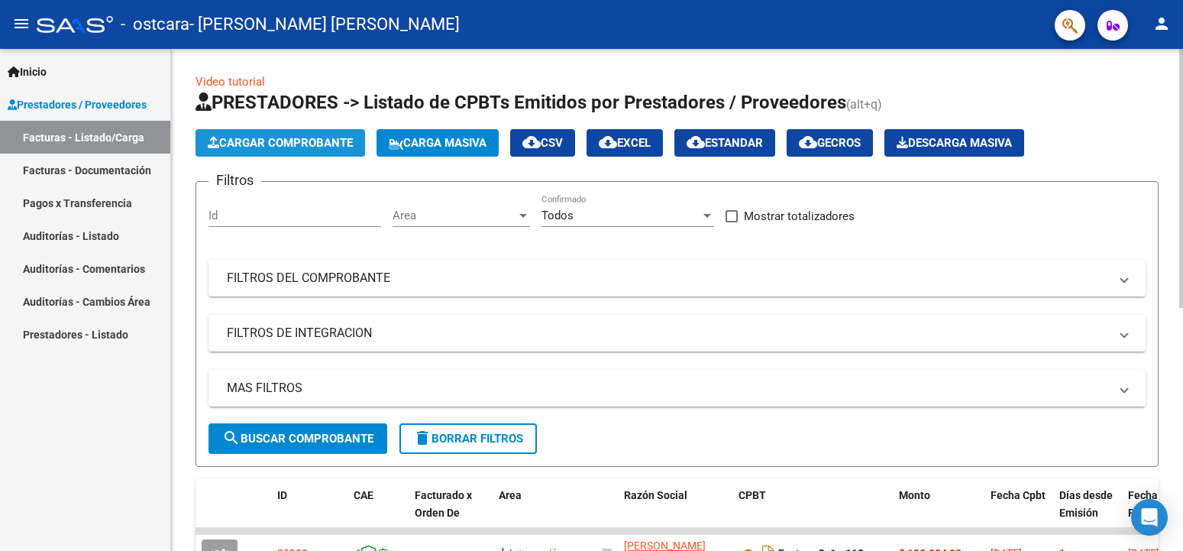
click at [280, 143] on span "Cargar Comprobante" at bounding box center [280, 143] width 145 height 14
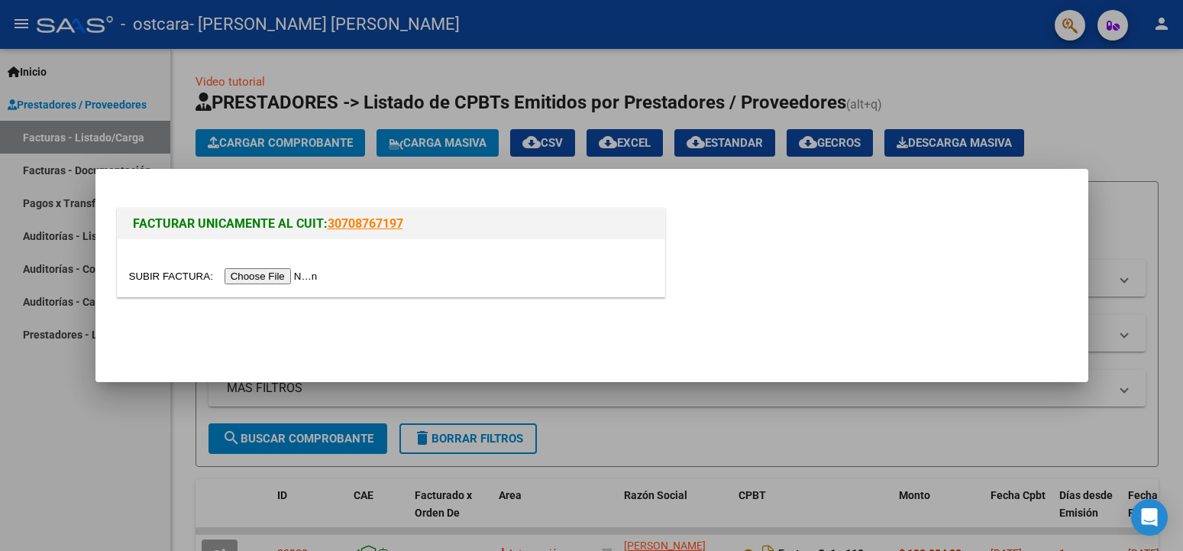
click at [166, 279] on input "file" at bounding box center [225, 276] width 193 height 16
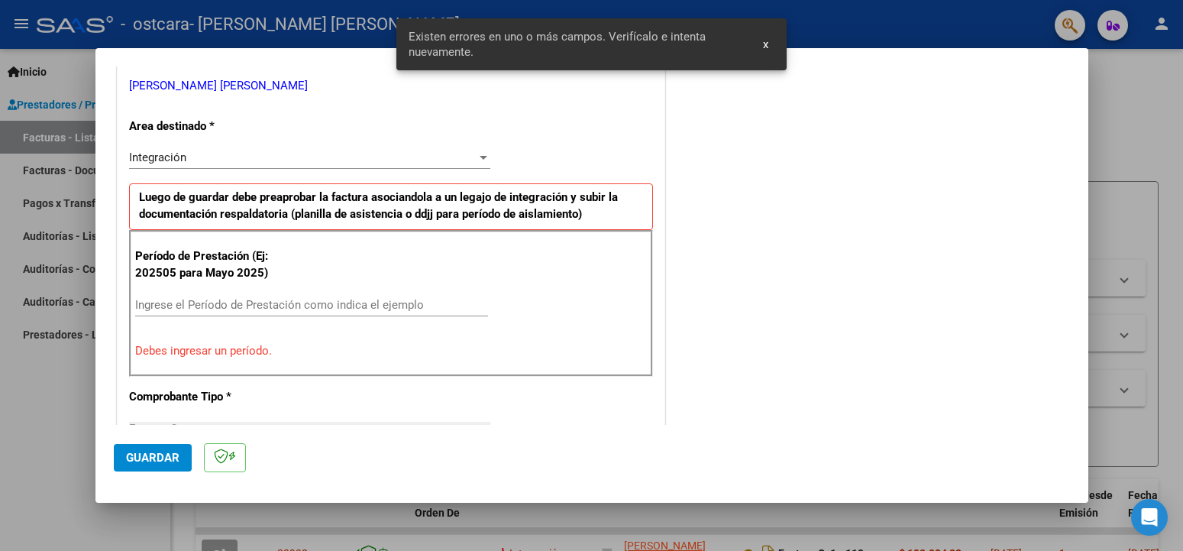
scroll to position [338, 0]
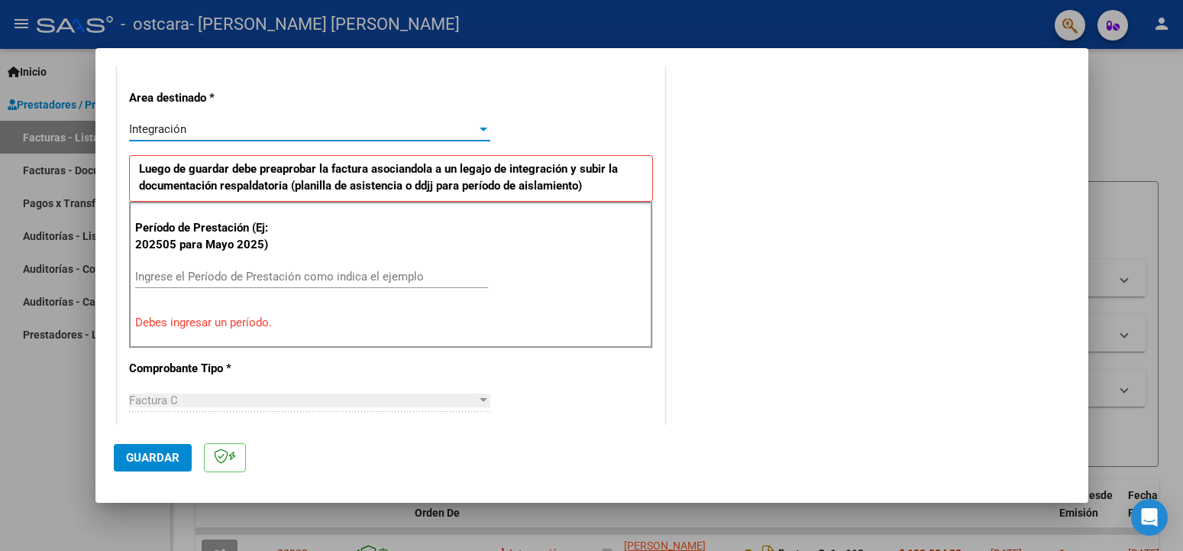
click at [477, 124] on div at bounding box center [484, 129] width 14 height 12
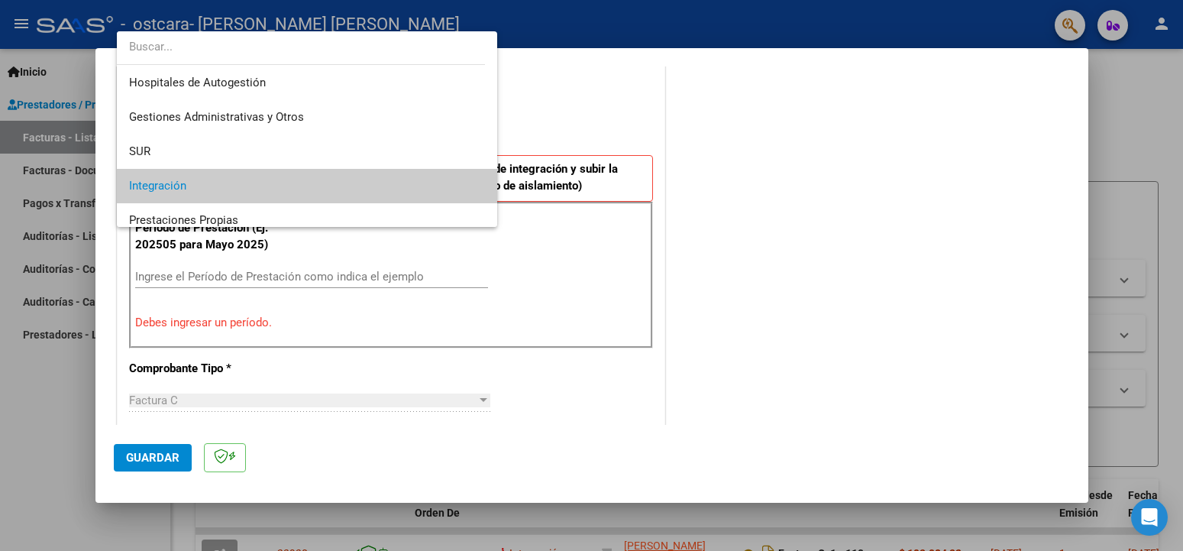
scroll to position [57, 0]
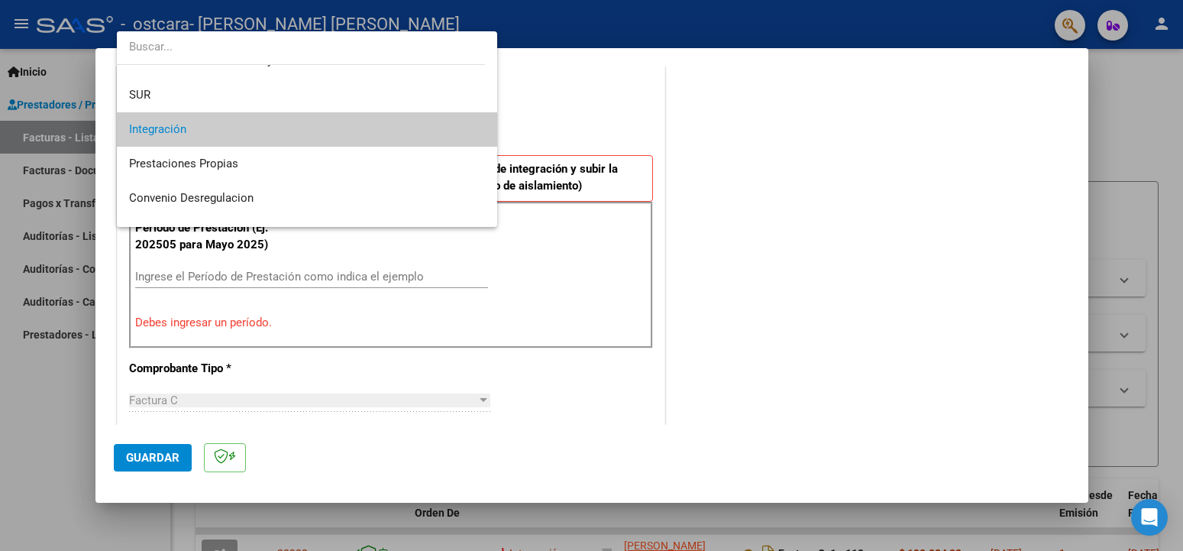
drag, startPoint x: 828, startPoint y: 223, endPoint x: 723, endPoint y: 215, distance: 105.8
click at [812, 226] on div at bounding box center [591, 275] width 1183 height 551
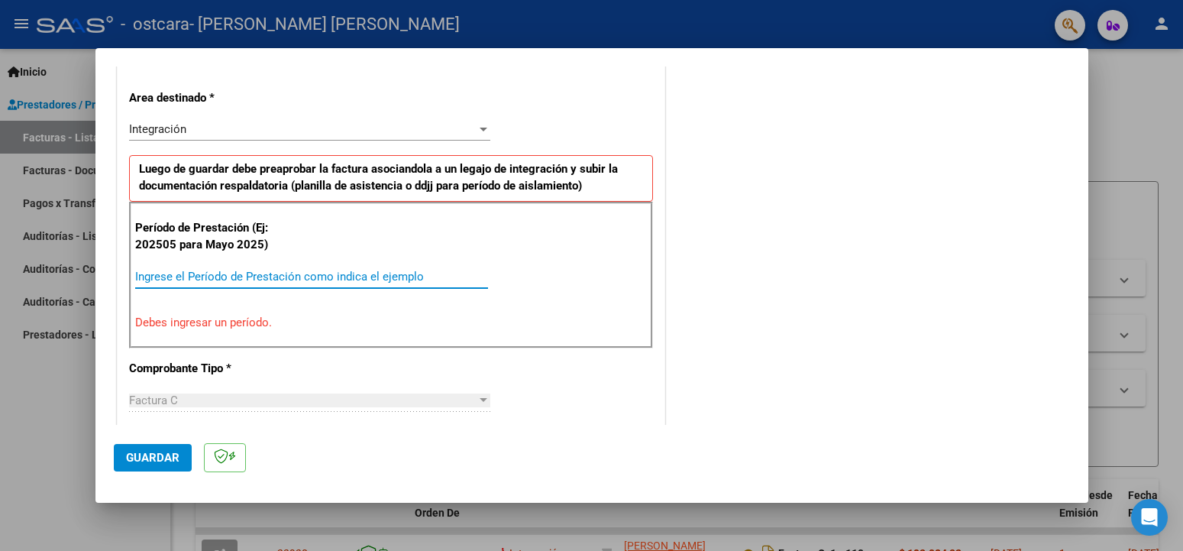
click at [183, 277] on input "Ingrese el Período de Prestación como indica el ejemplo" at bounding box center [311, 277] width 353 height 14
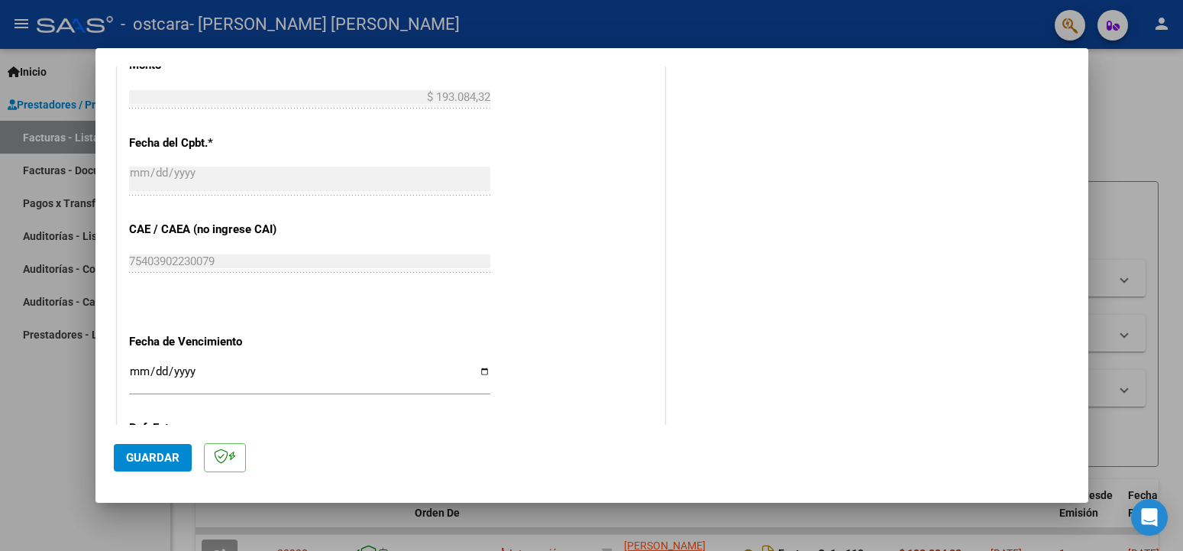
scroll to position [915, 0]
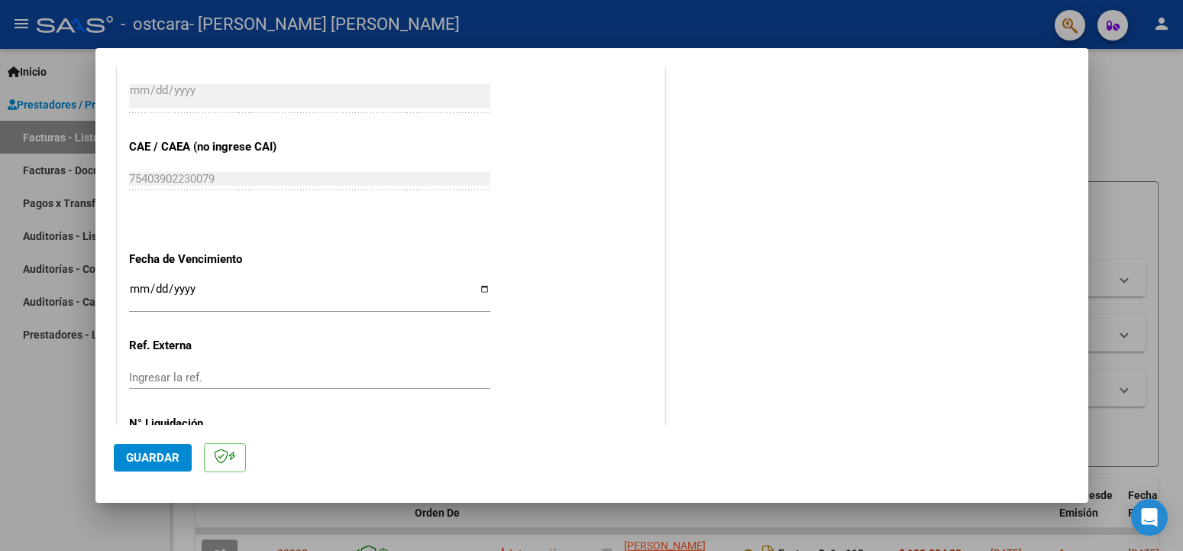
type input "202509"
click at [474, 283] on input "Ingresar la fecha" at bounding box center [309, 295] width 361 height 24
type input "[DATE]"
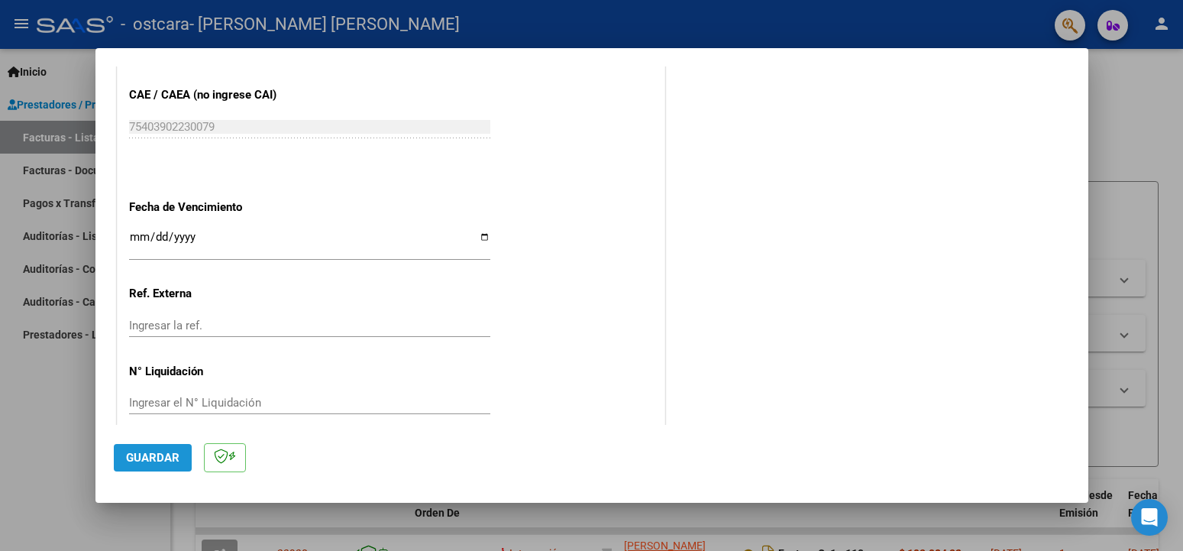
click at [169, 452] on span "Guardar" at bounding box center [152, 458] width 53 height 14
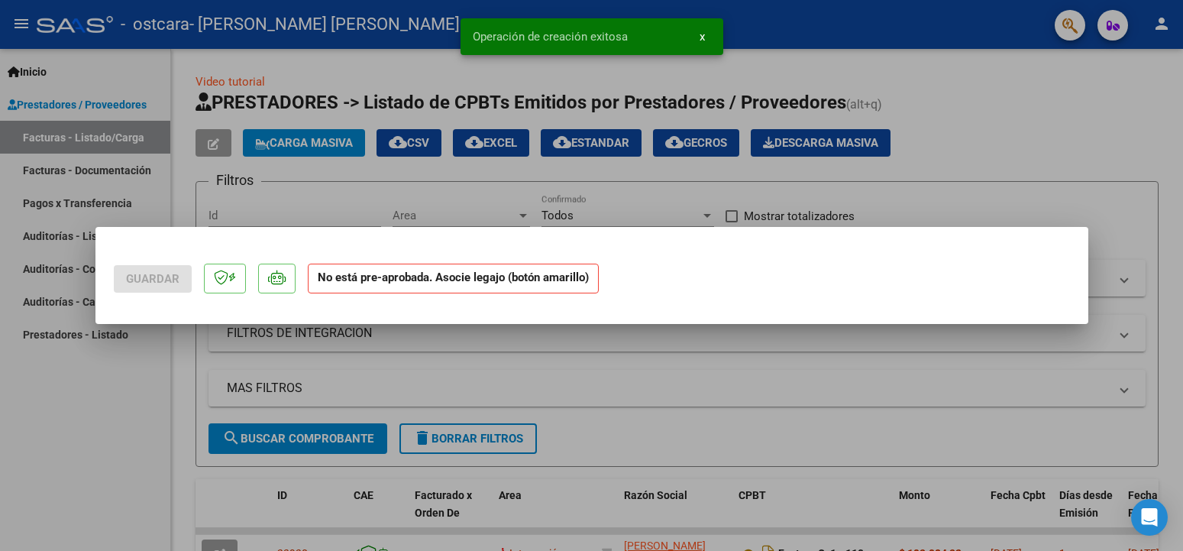
scroll to position [0, 0]
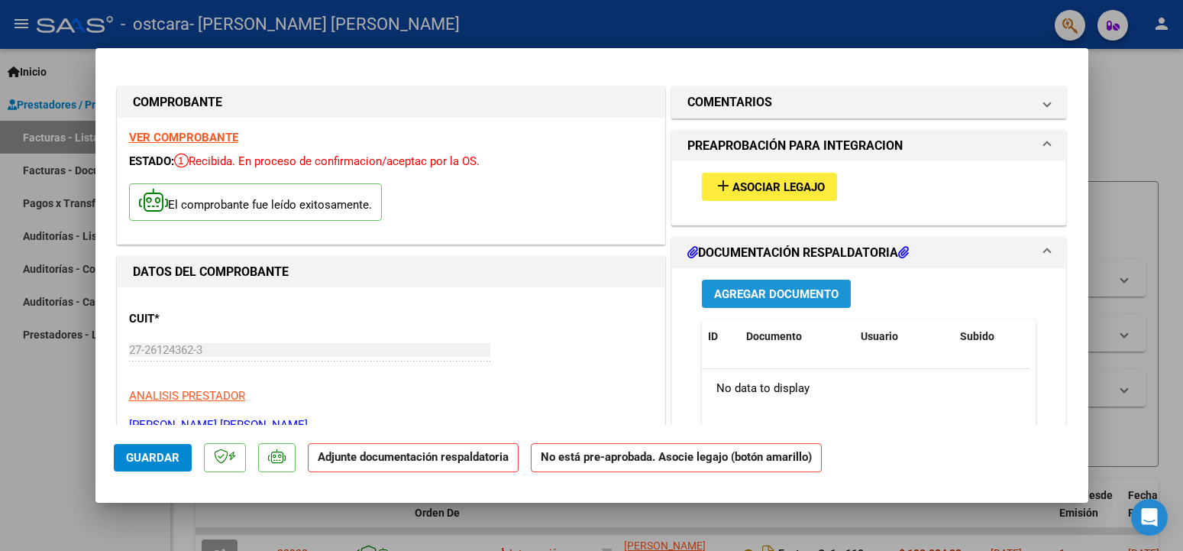
click at [785, 293] on span "Agregar Documento" at bounding box center [776, 294] width 125 height 14
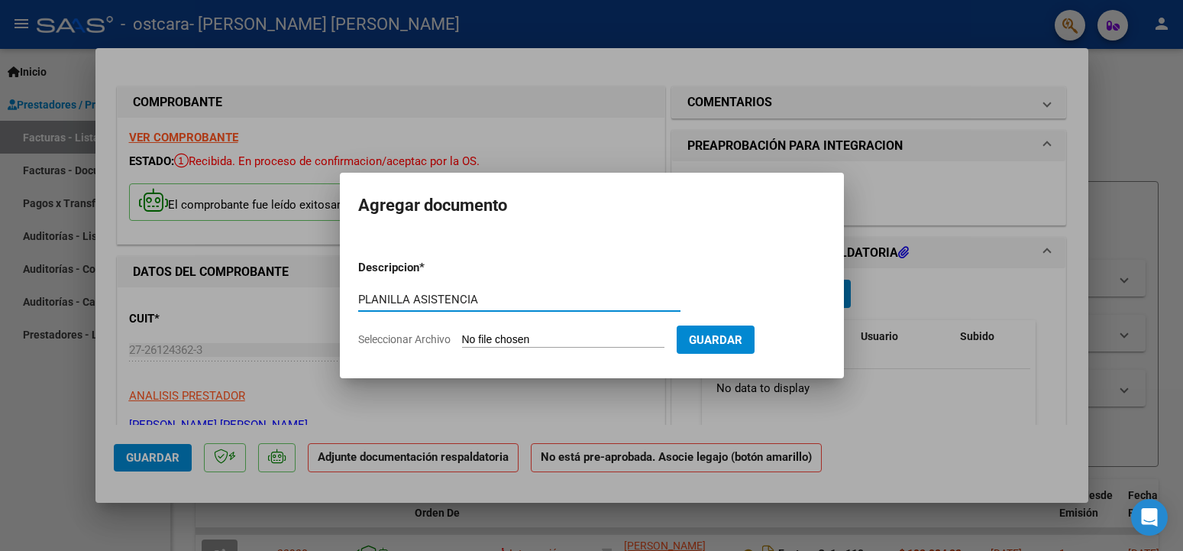
type input "PLANILLA ASISTENCIA"
click at [502, 341] on input "Seleccionar Archivo" at bounding box center [563, 340] width 202 height 15
type input "C:\fakepath\PLANILLA ASISTENCIA ESCUELA.pdf"
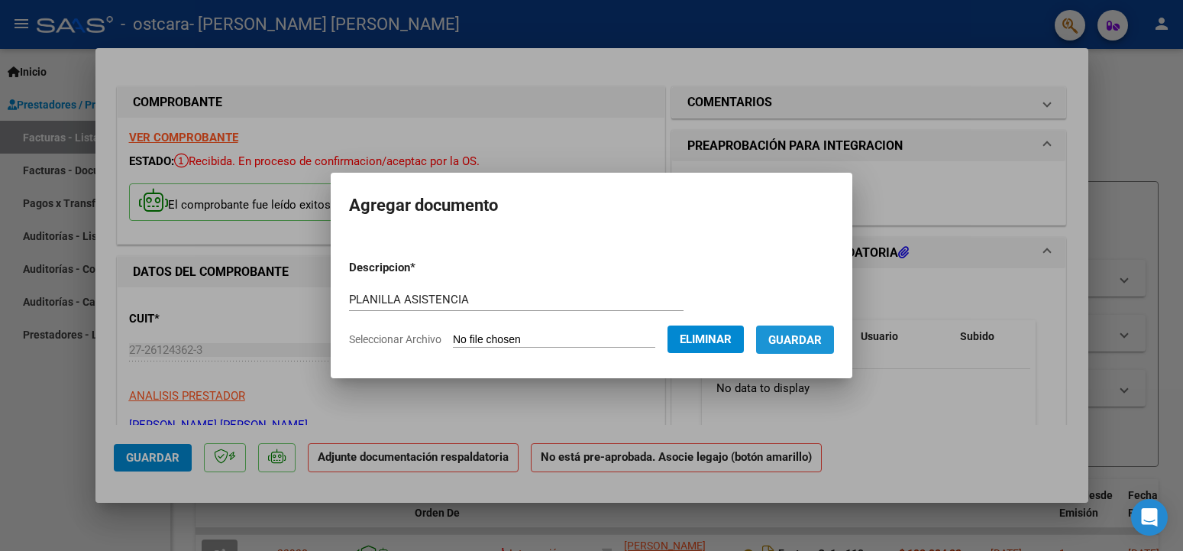
click at [822, 337] on span "Guardar" at bounding box center [795, 340] width 53 height 14
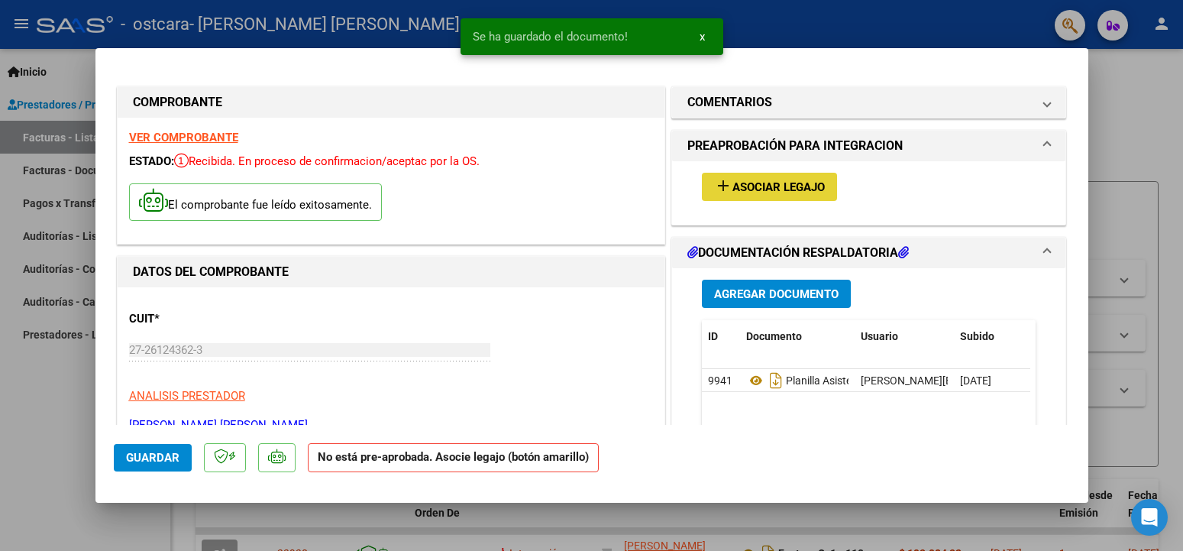
click at [772, 184] on span "Asociar Legajo" at bounding box center [779, 187] width 92 height 14
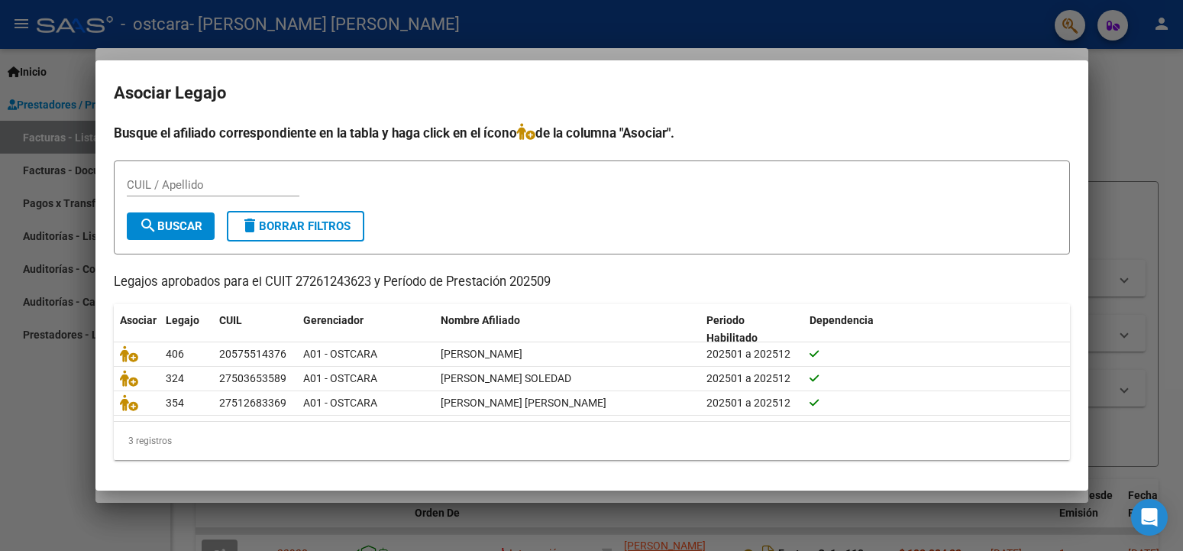
click at [34, 137] on div at bounding box center [591, 275] width 1183 height 551
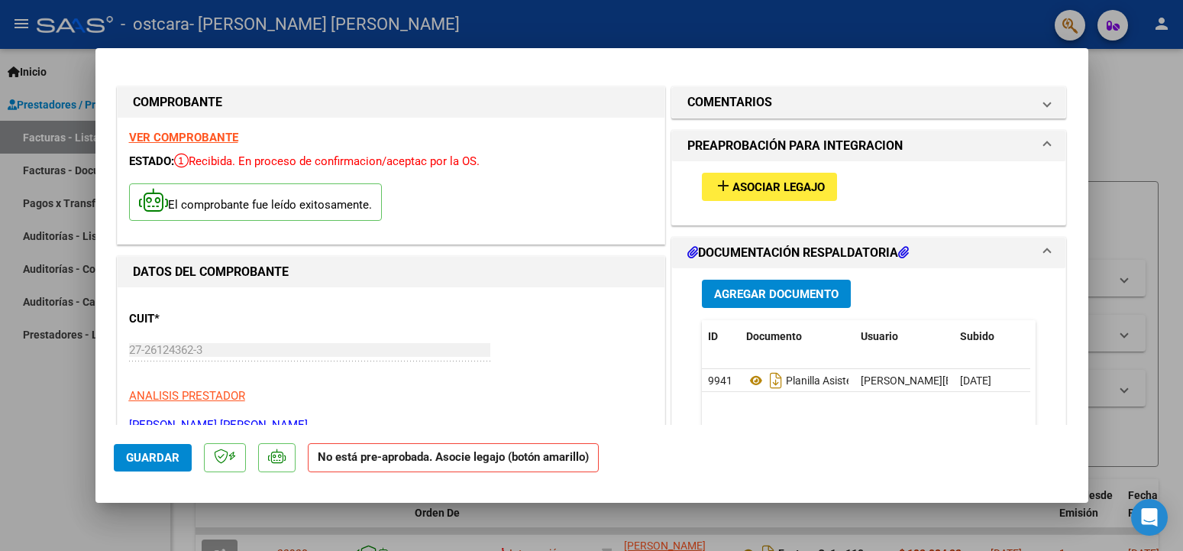
click at [38, 135] on div at bounding box center [591, 275] width 1183 height 551
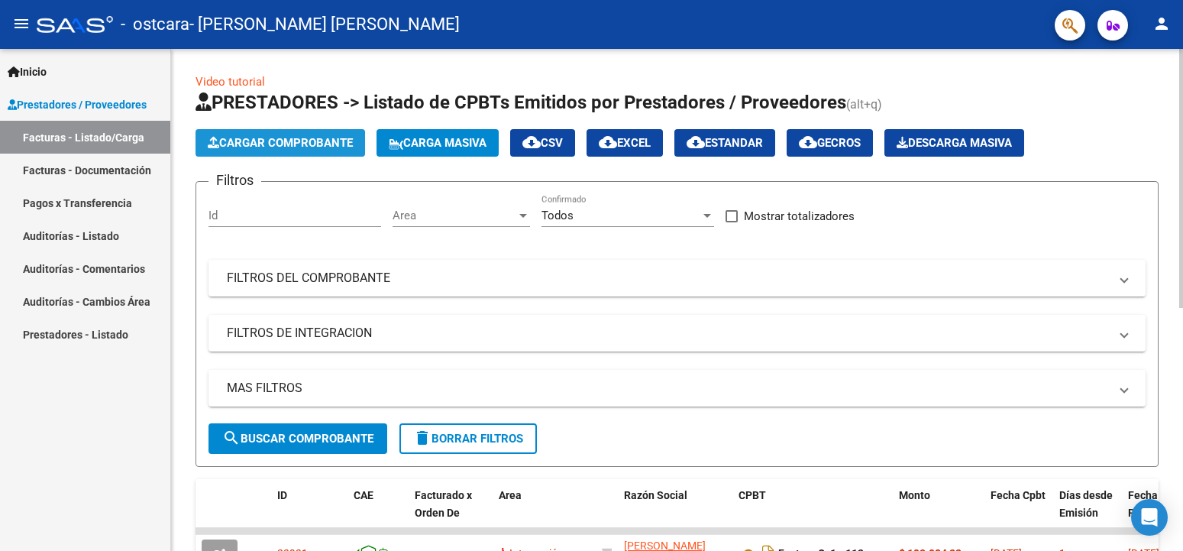
click at [301, 145] on span "Cargar Comprobante" at bounding box center [280, 143] width 145 height 14
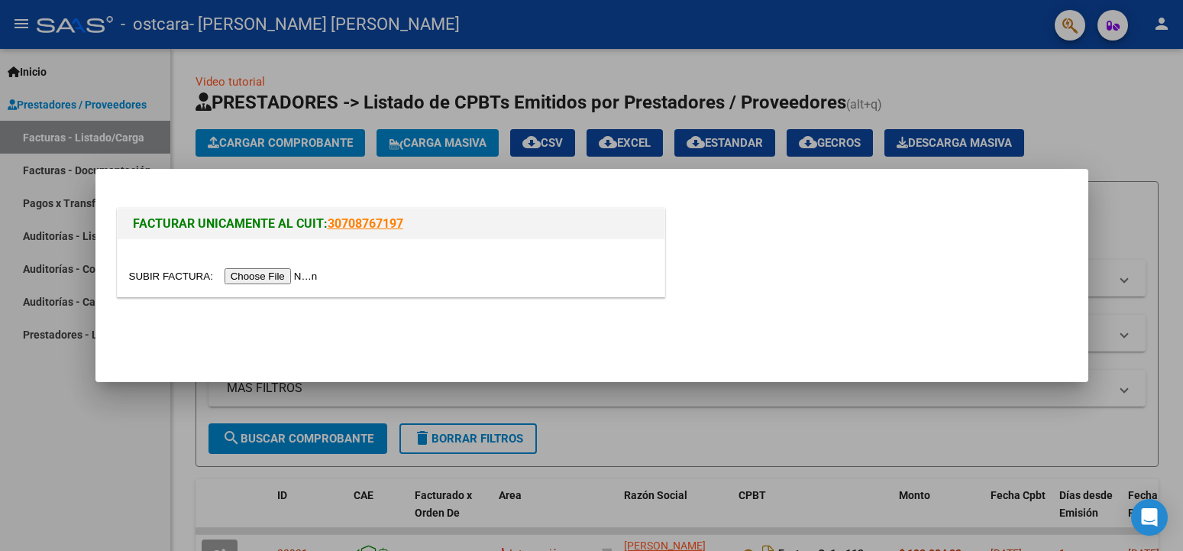
click at [167, 277] on input "file" at bounding box center [225, 276] width 193 height 16
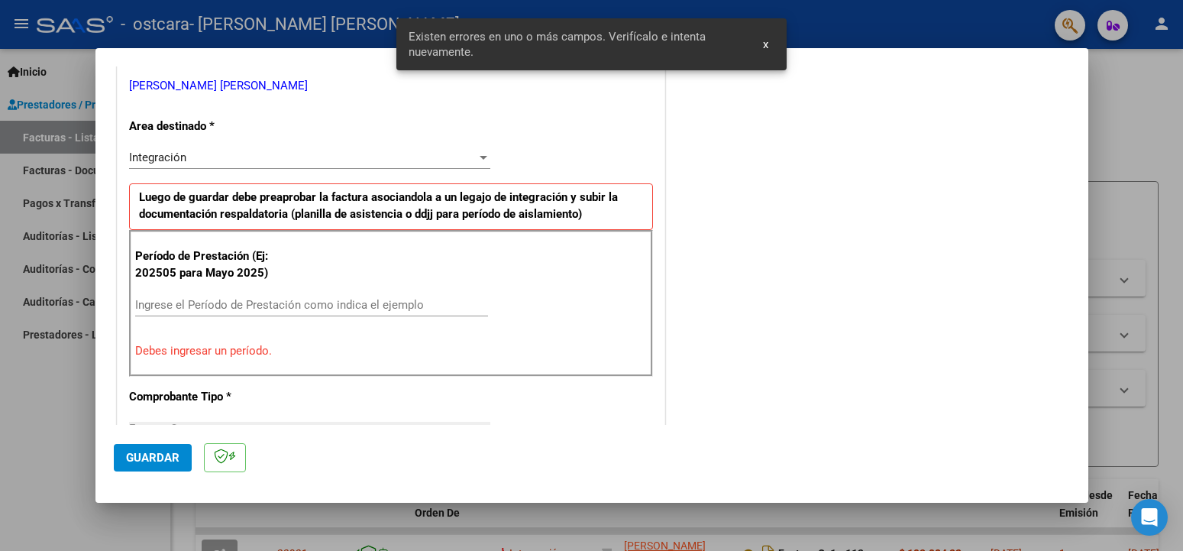
scroll to position [338, 0]
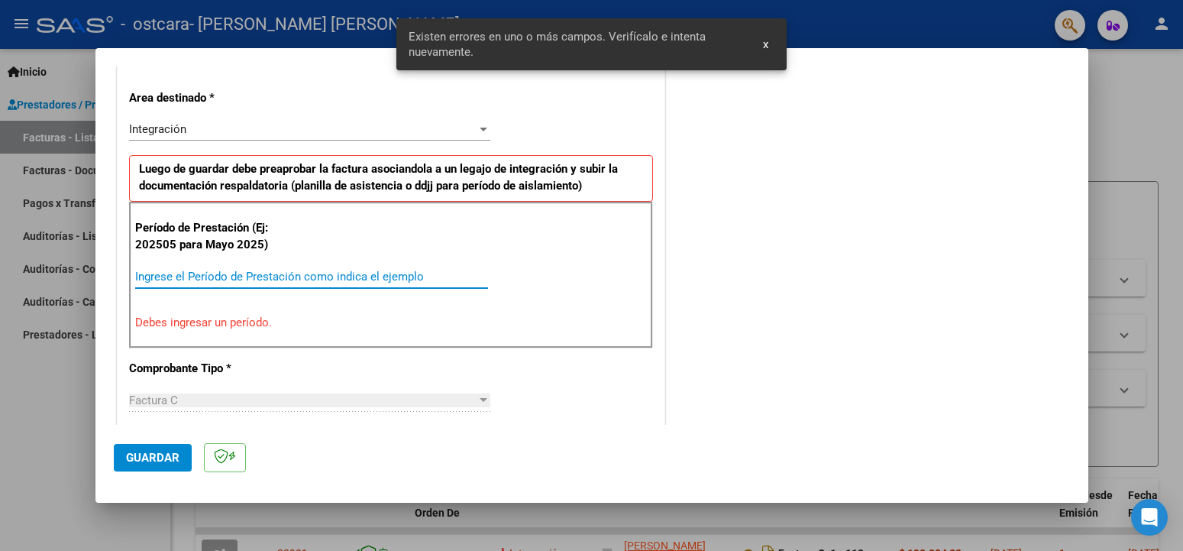
click at [177, 279] on input "Ingrese el Período de Prestación como indica el ejemplo" at bounding box center [311, 277] width 353 height 14
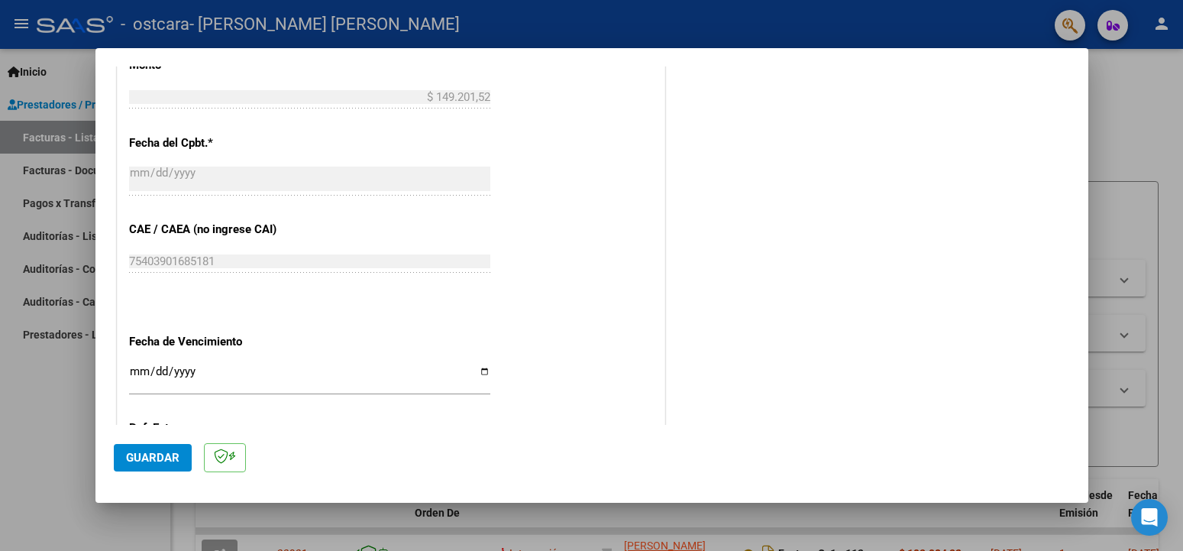
scroll to position [915, 0]
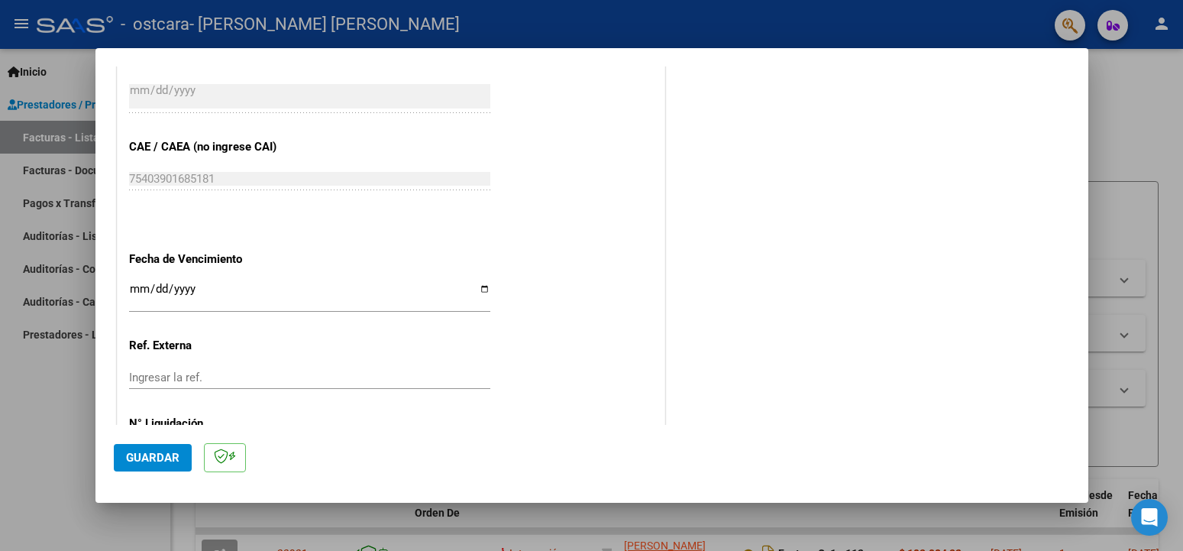
type input "202509"
click at [479, 283] on input "Ingresar la fecha" at bounding box center [309, 295] width 361 height 24
type input "[DATE]"
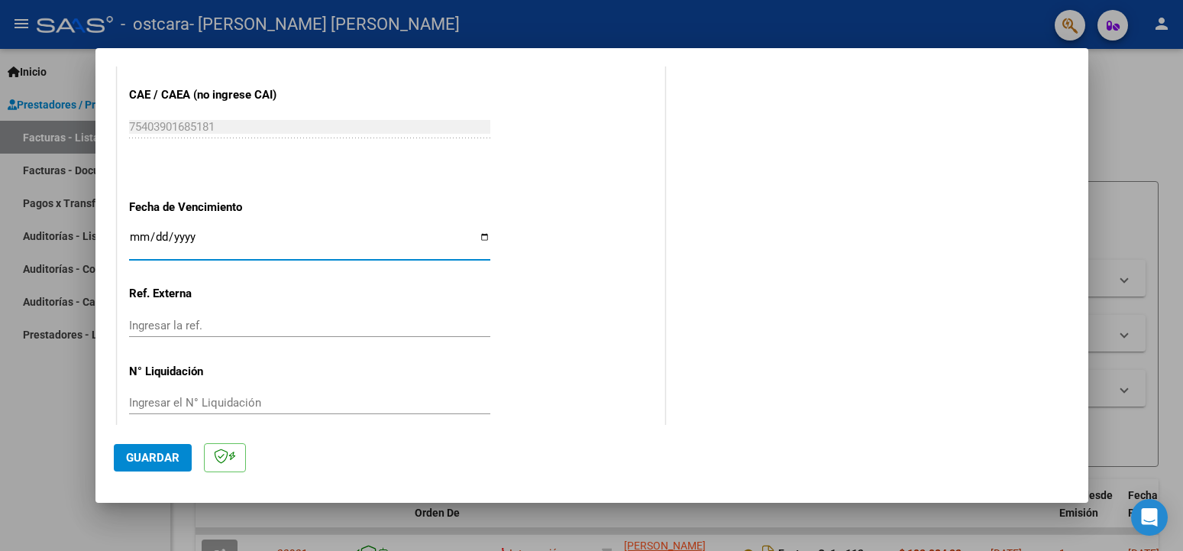
drag, startPoint x: 164, startPoint y: 450, endPoint x: 166, endPoint y: 442, distance: 7.8
click at [164, 448] on button "Guardar" at bounding box center [153, 458] width 78 height 28
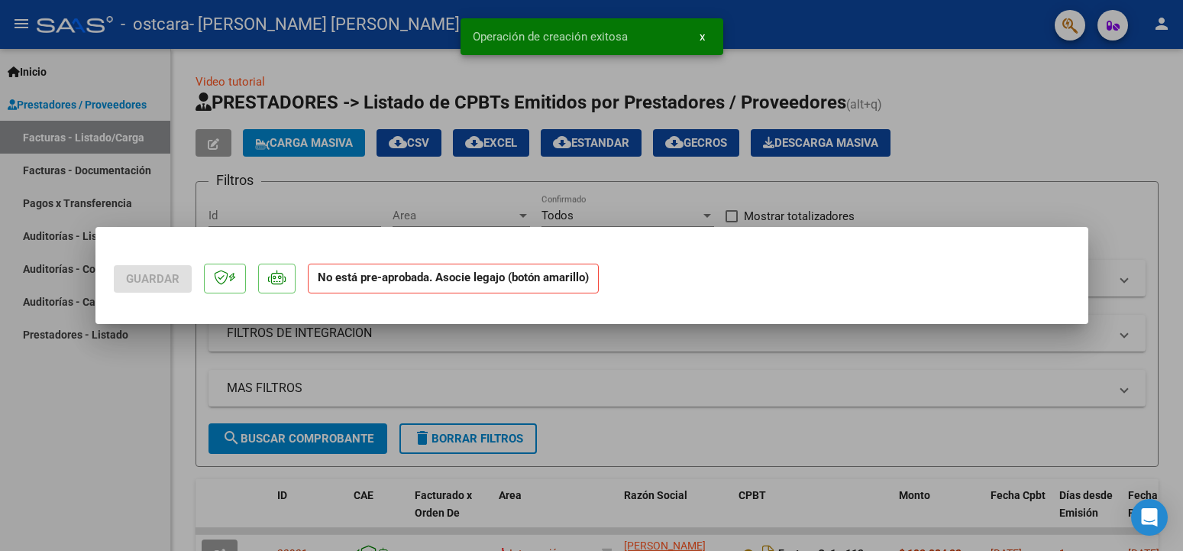
scroll to position [0, 0]
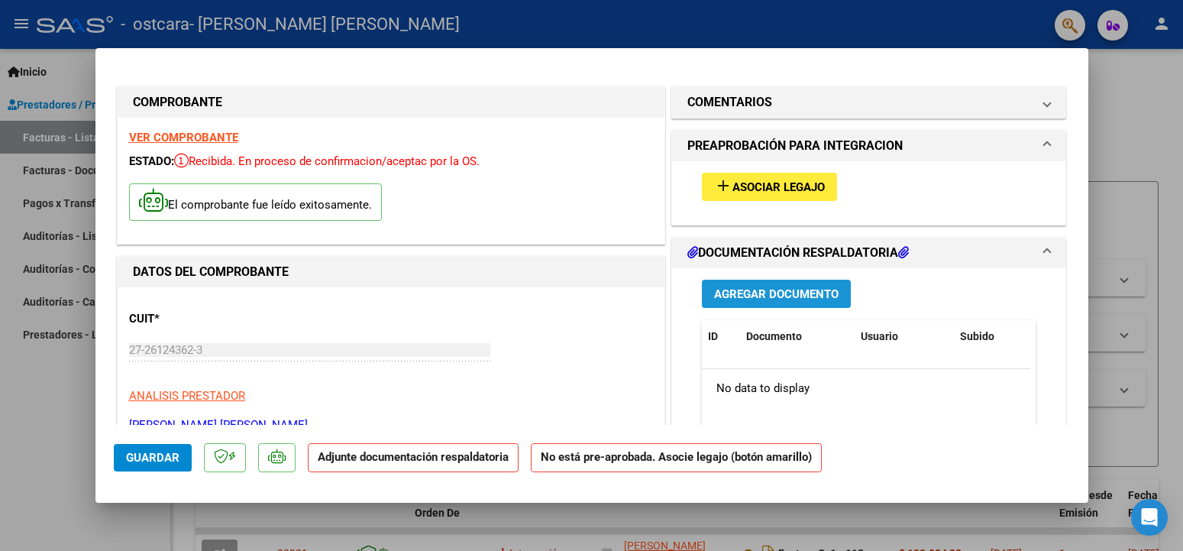
click at [767, 292] on span "Agregar Documento" at bounding box center [776, 294] width 125 height 14
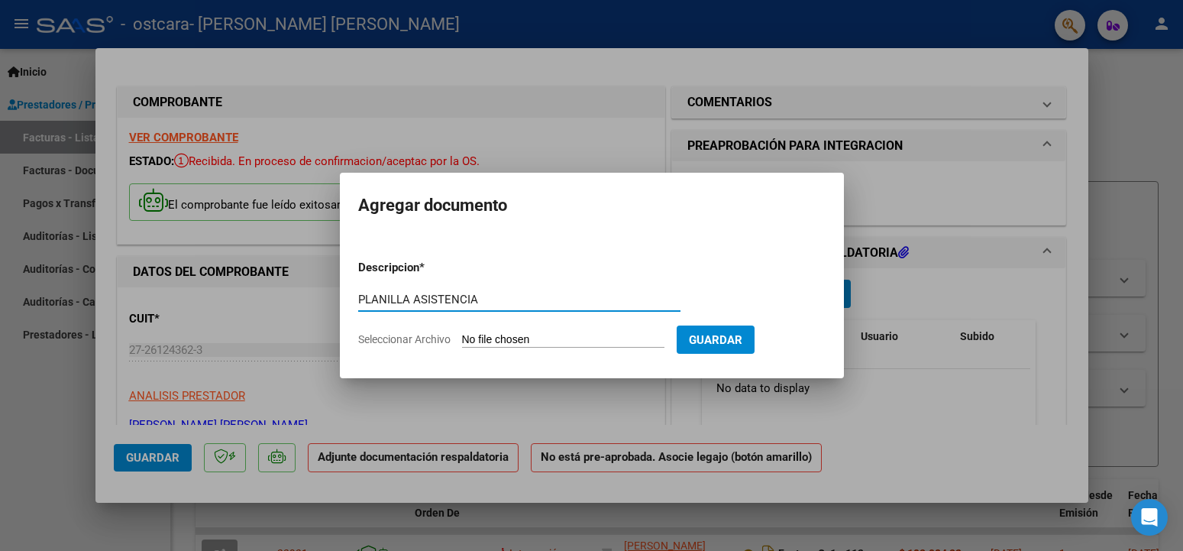
type input "PLANILLA ASISTENCIA"
click at [503, 338] on input "Seleccionar Archivo" at bounding box center [563, 340] width 202 height 15
type input "C:\fakepath\PLANILLA ASISTENCIA TERAPIAS.pdf"
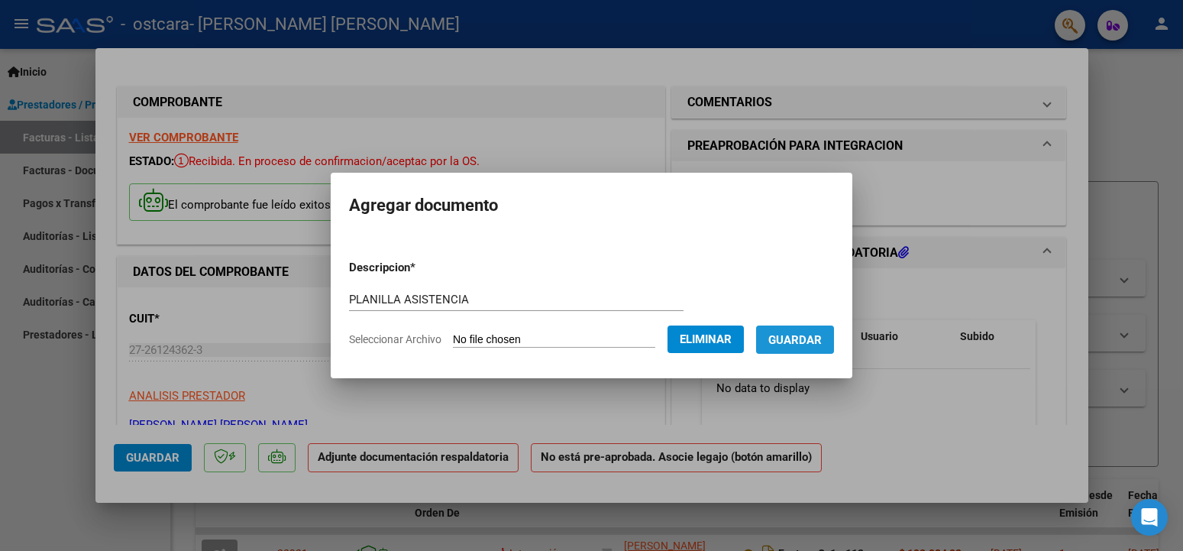
click at [822, 341] on span "Guardar" at bounding box center [795, 340] width 53 height 14
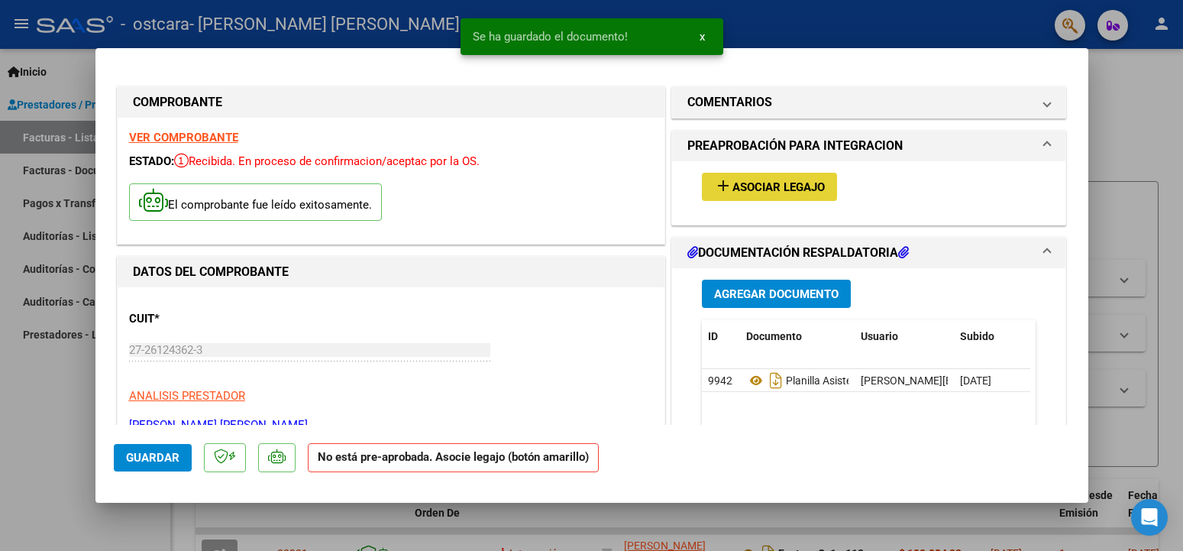
click at [766, 184] on span "Asociar Legajo" at bounding box center [779, 187] width 92 height 14
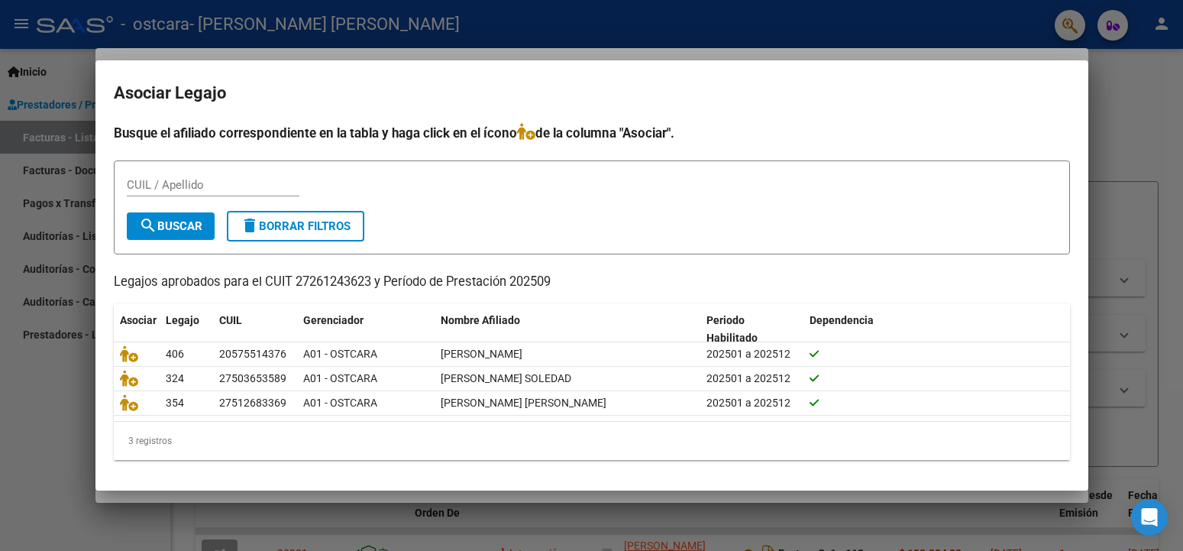
click at [46, 139] on div at bounding box center [591, 275] width 1183 height 551
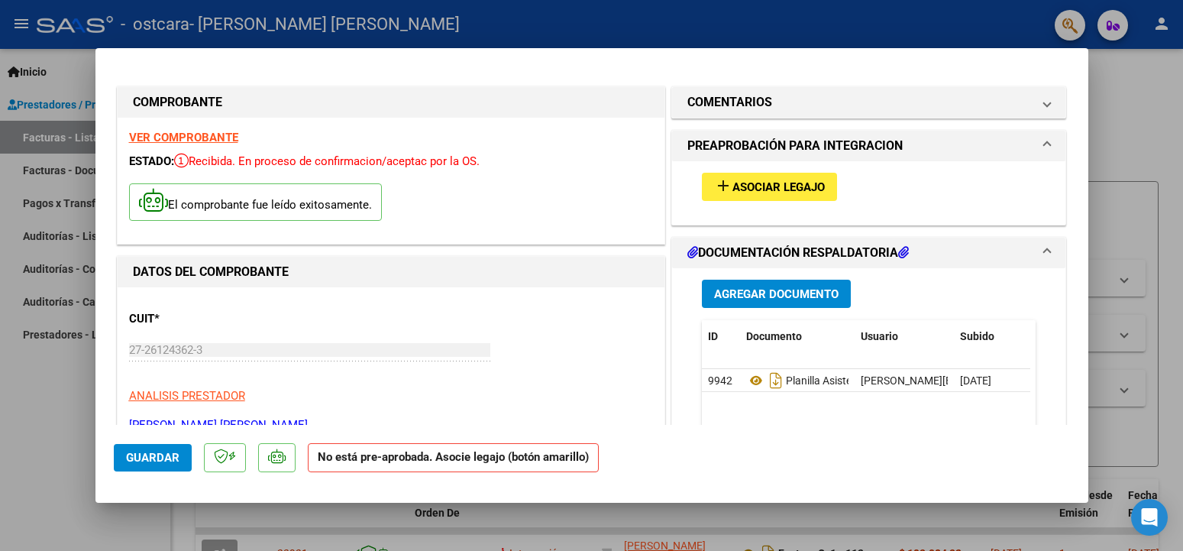
drag, startPoint x: 23, startPoint y: 392, endPoint x: 34, endPoint y: 374, distance: 20.6
click at [22, 392] on div at bounding box center [591, 275] width 1183 height 551
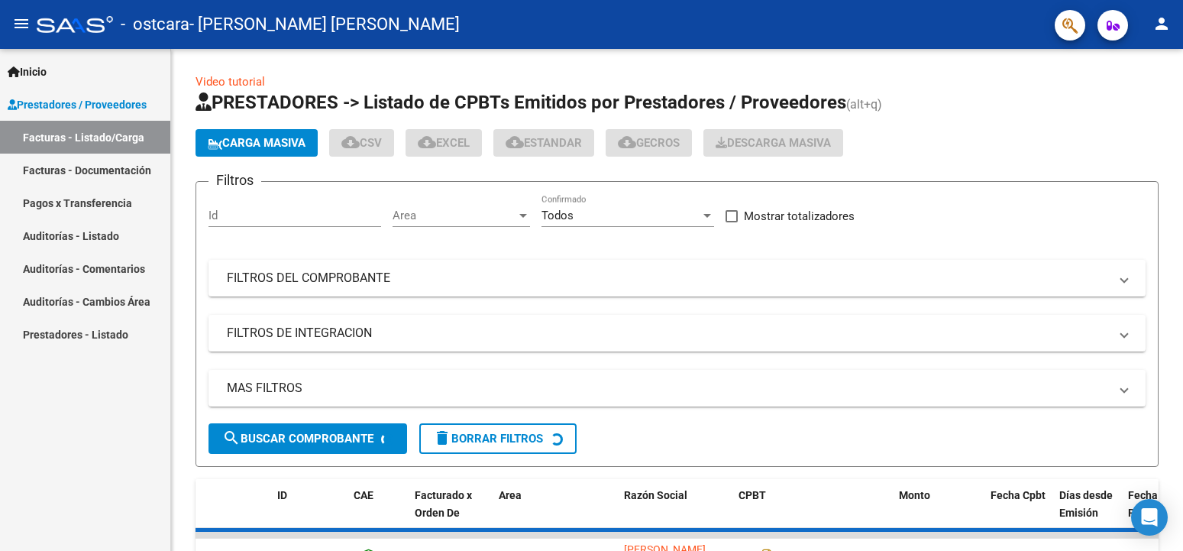
click at [34, 374] on div "Inicio Instructivos Contacto OS Prestadores / Proveedores Facturas - Listado/Ca…" at bounding box center [85, 300] width 170 height 502
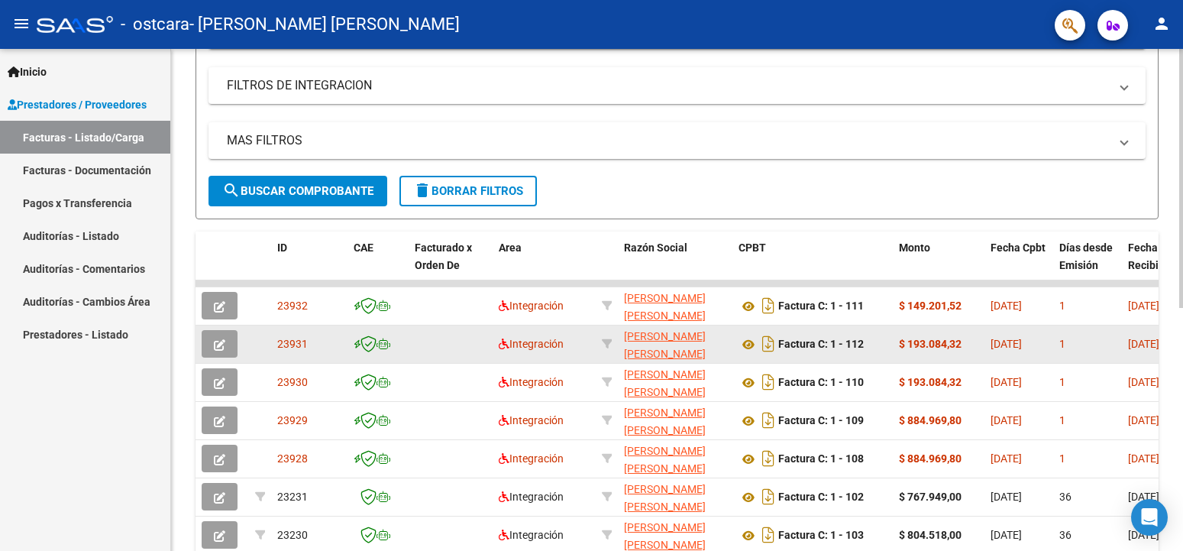
scroll to position [330, 0]
